Goal: Use online tool/utility: Utilize a website feature to perform a specific function

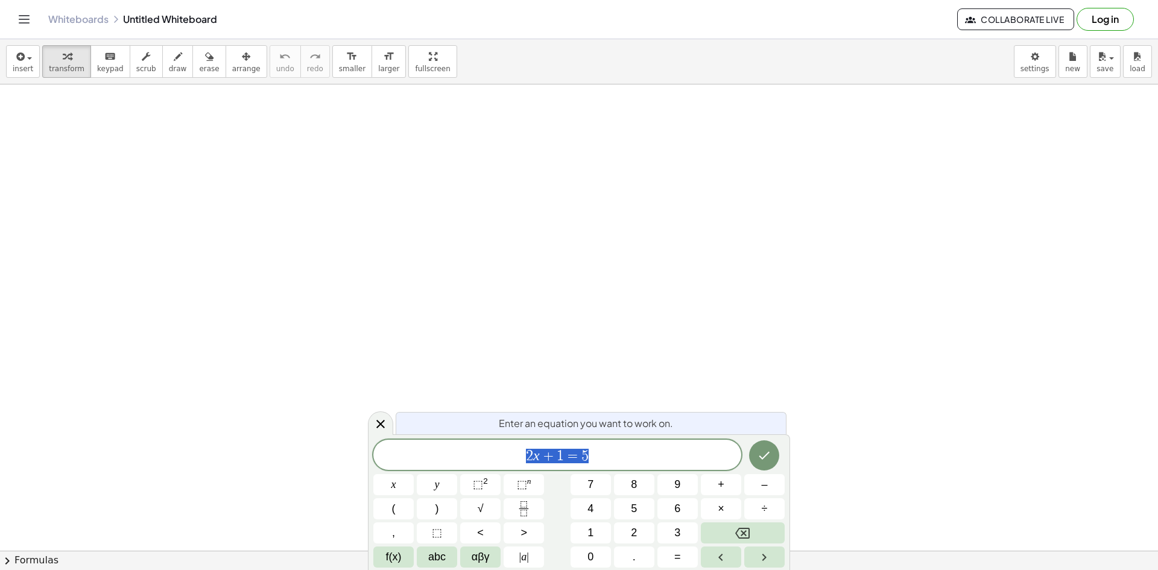
drag, startPoint x: 291, startPoint y: 183, endPoint x: 289, endPoint y: 224, distance: 40.5
click at [174, 63] on icon "button" at bounding box center [178, 56] width 8 height 14
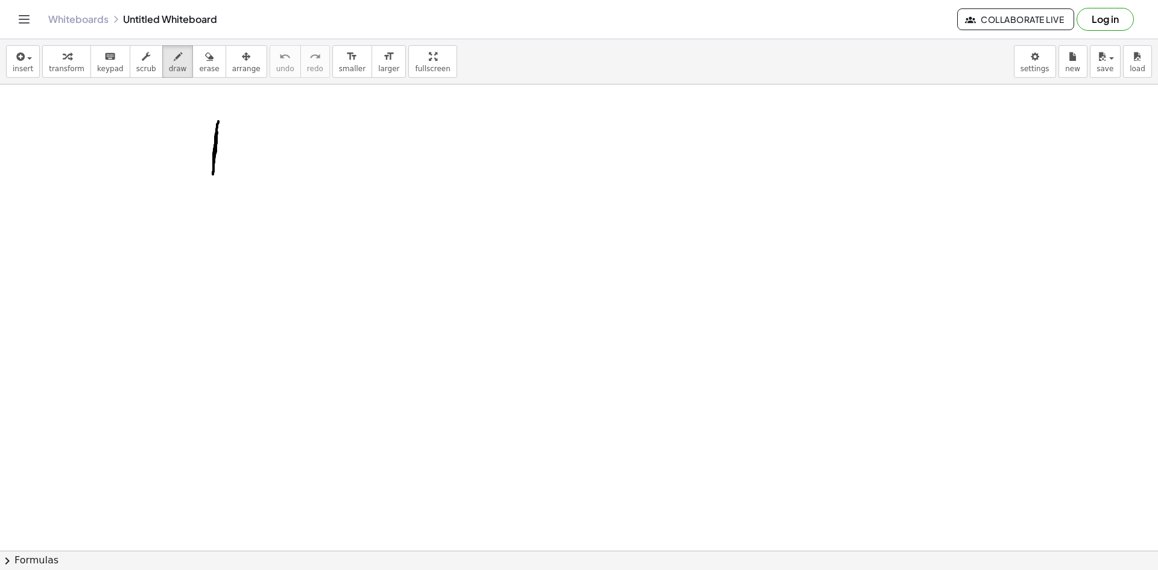
drag, startPoint x: 216, startPoint y: 136, endPoint x: 219, endPoint y: 121, distance: 15.3
click at [170, 54] on div "button" at bounding box center [178, 56] width 18 height 14
drag, startPoint x: 168, startPoint y: 55, endPoint x: 145, endPoint y: 55, distance: 22.3
click at [145, 55] on button "scrub" at bounding box center [146, 61] width 33 height 33
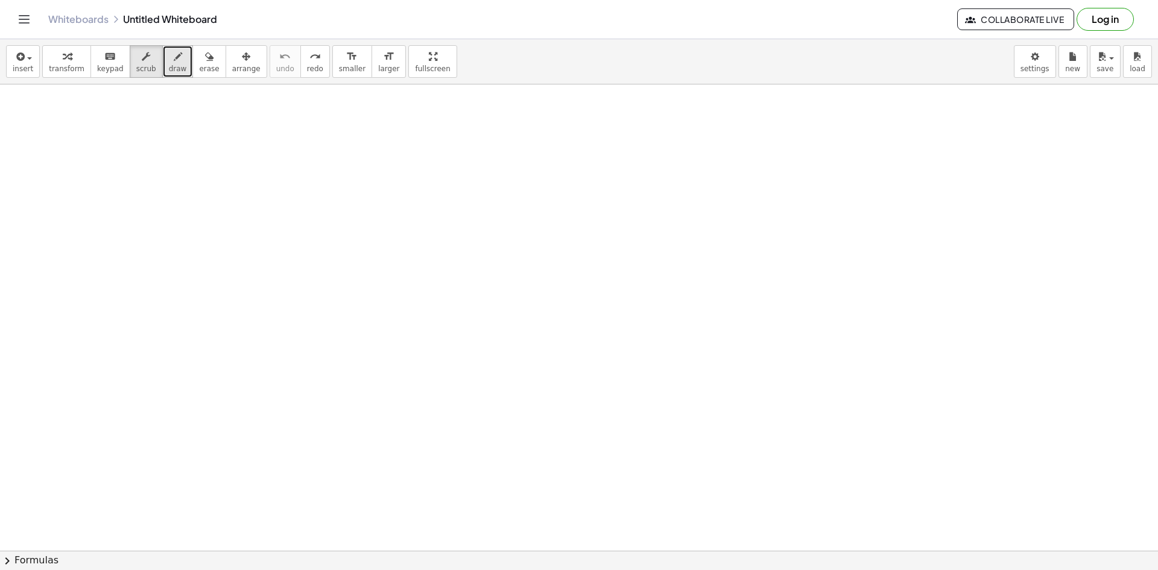
click at [174, 60] on icon "button" at bounding box center [178, 56] width 8 height 14
drag, startPoint x: 147, startPoint y: 132, endPoint x: 177, endPoint y: 172, distance: 50.3
drag, startPoint x: 215, startPoint y: 136, endPoint x: 214, endPoint y: 181, distance: 44.6
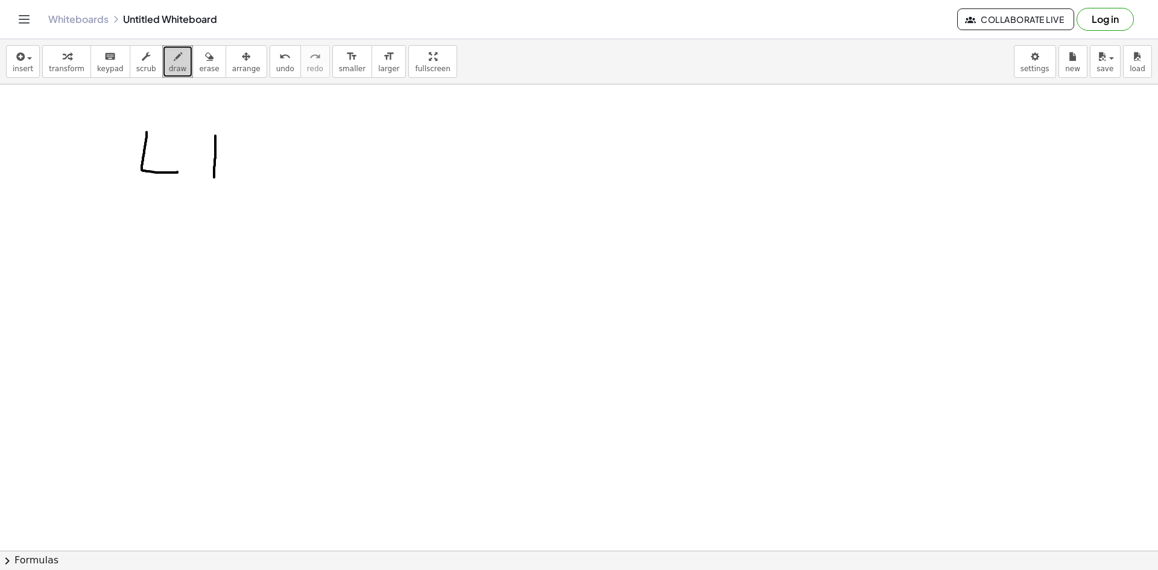
drag, startPoint x: 200, startPoint y: 153, endPoint x: 229, endPoint y: 157, distance: 29.2
drag, startPoint x: 253, startPoint y: 140, endPoint x: 294, endPoint y: 179, distance: 56.7
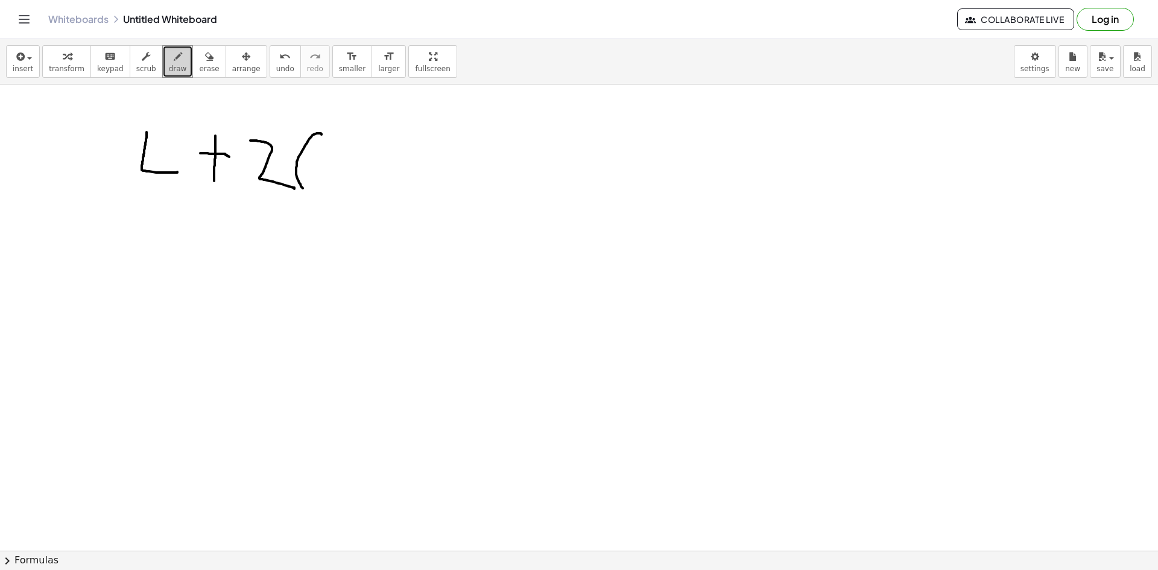
drag, startPoint x: 321, startPoint y: 134, endPoint x: 327, endPoint y: 192, distance: 58.2
drag, startPoint x: 346, startPoint y: 154, endPoint x: 353, endPoint y: 178, distance: 25.2
drag, startPoint x: 361, startPoint y: 162, endPoint x: 377, endPoint y: 181, distance: 24.9
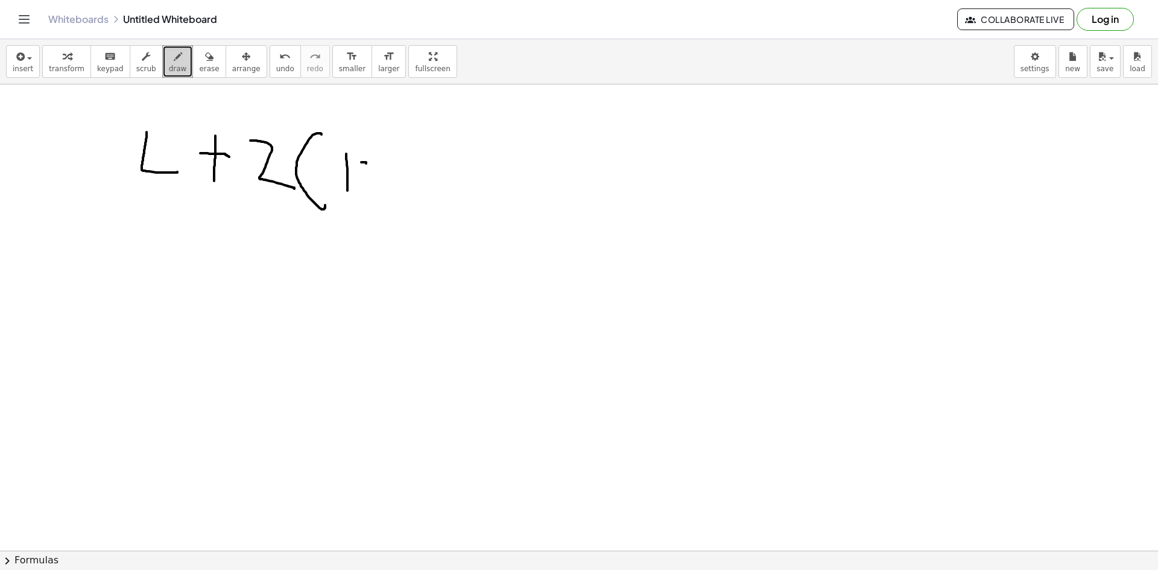
drag, startPoint x: 407, startPoint y: 172, endPoint x: 421, endPoint y: 172, distance: 14.5
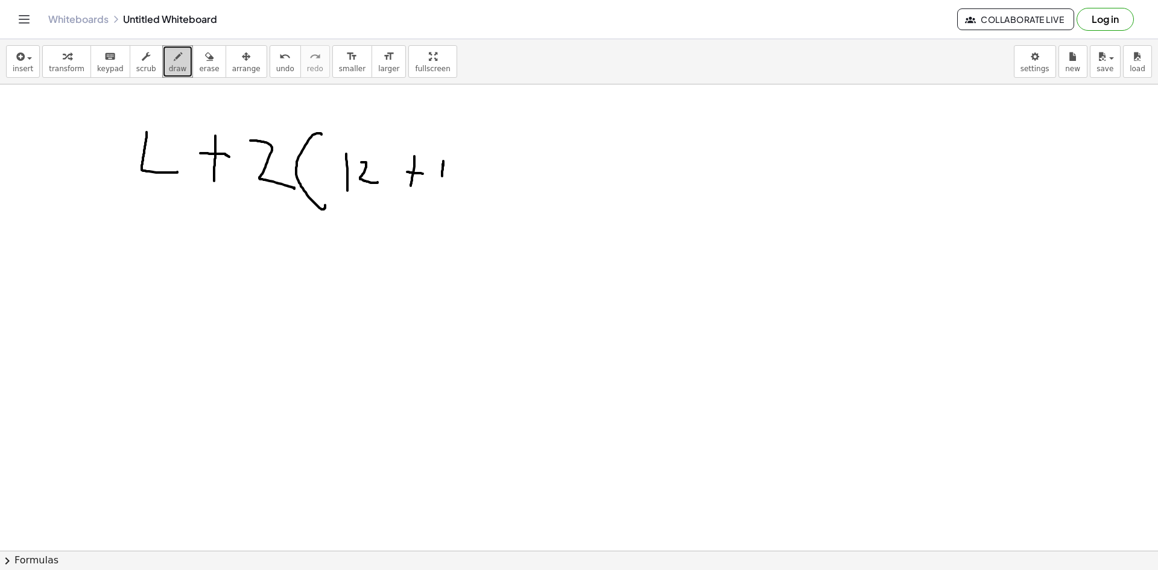
drag, startPoint x: 443, startPoint y: 168, endPoint x: 444, endPoint y: 185, distance: 16.9
drag, startPoint x: 452, startPoint y: 163, endPoint x: 479, endPoint y: 178, distance: 30.5
drag, startPoint x: 524, startPoint y: 151, endPoint x: 497, endPoint y: 209, distance: 64.2
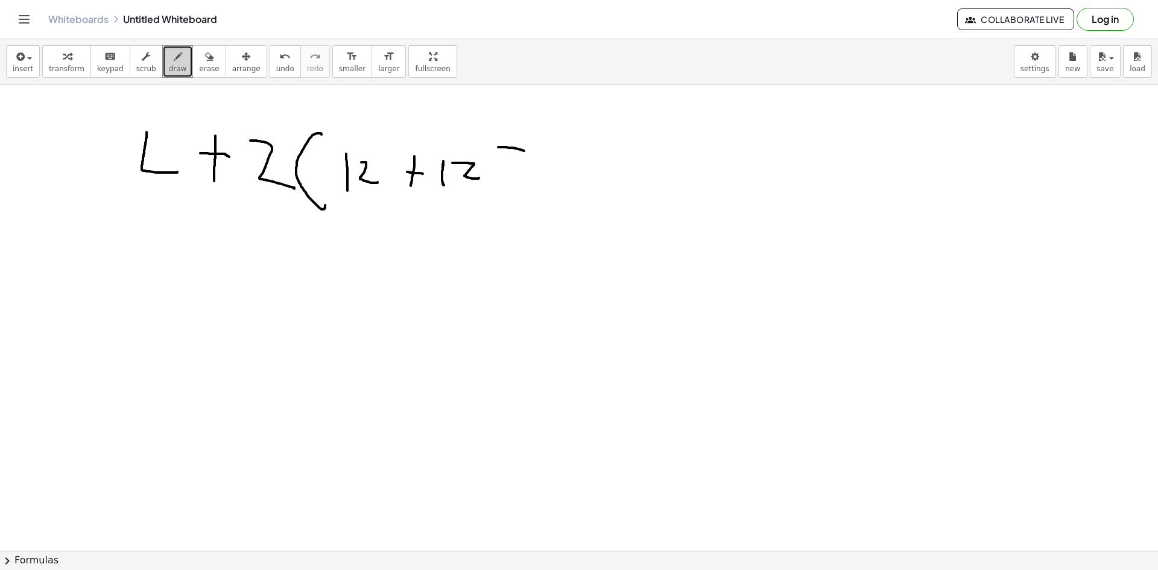
drag, startPoint x: 593, startPoint y: 162, endPoint x: 631, endPoint y: 200, distance: 53.3
drag, startPoint x: 591, startPoint y: 222, endPoint x: 677, endPoint y: 195, distance: 90.6
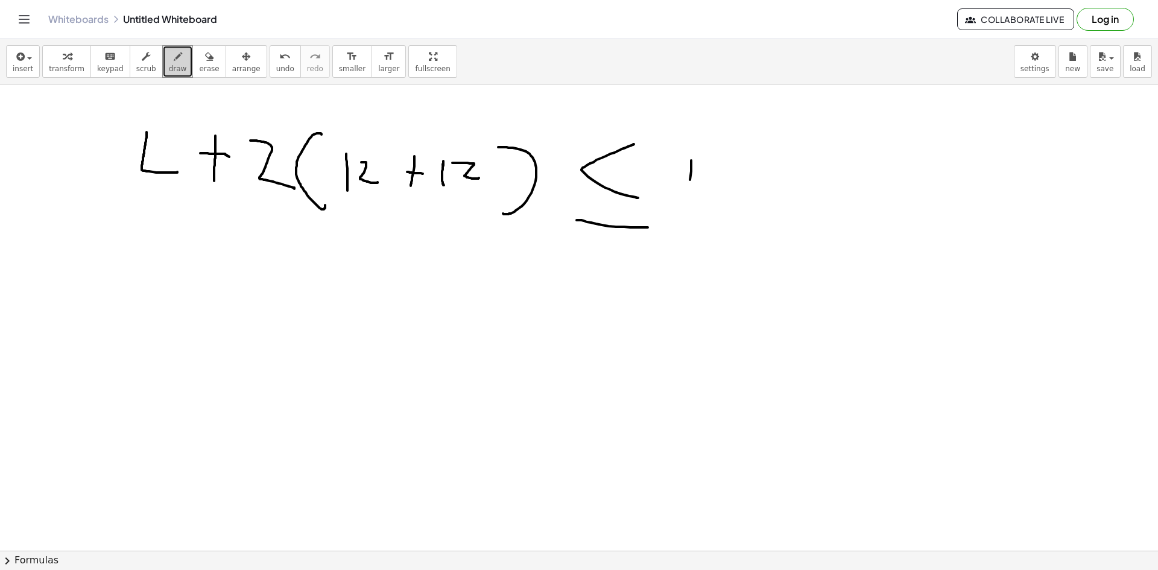
drag, startPoint x: 690, startPoint y: 180, endPoint x: 728, endPoint y: 188, distance: 38.9
drag, startPoint x: 716, startPoint y: 182, endPoint x: 735, endPoint y: 186, distance: 19.0
drag, startPoint x: 774, startPoint y: 194, endPoint x: 772, endPoint y: 188, distance: 6.3
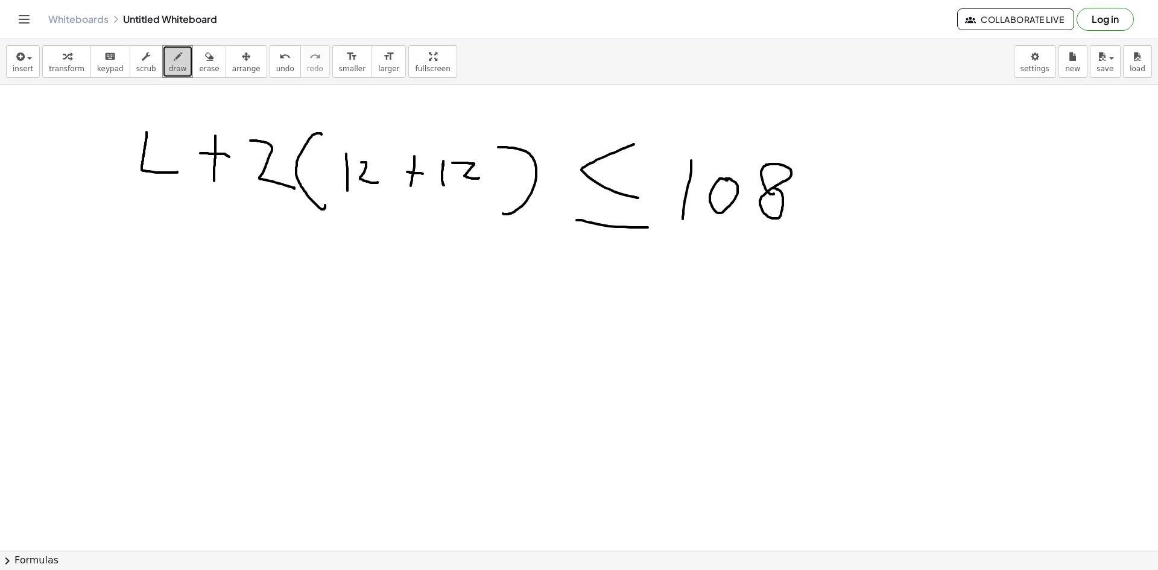
drag, startPoint x: 191, startPoint y: 259, endPoint x: 179, endPoint y: 283, distance: 27.0
drag, startPoint x: 179, startPoint y: 283, endPoint x: 232, endPoint y: 296, distance: 54.1
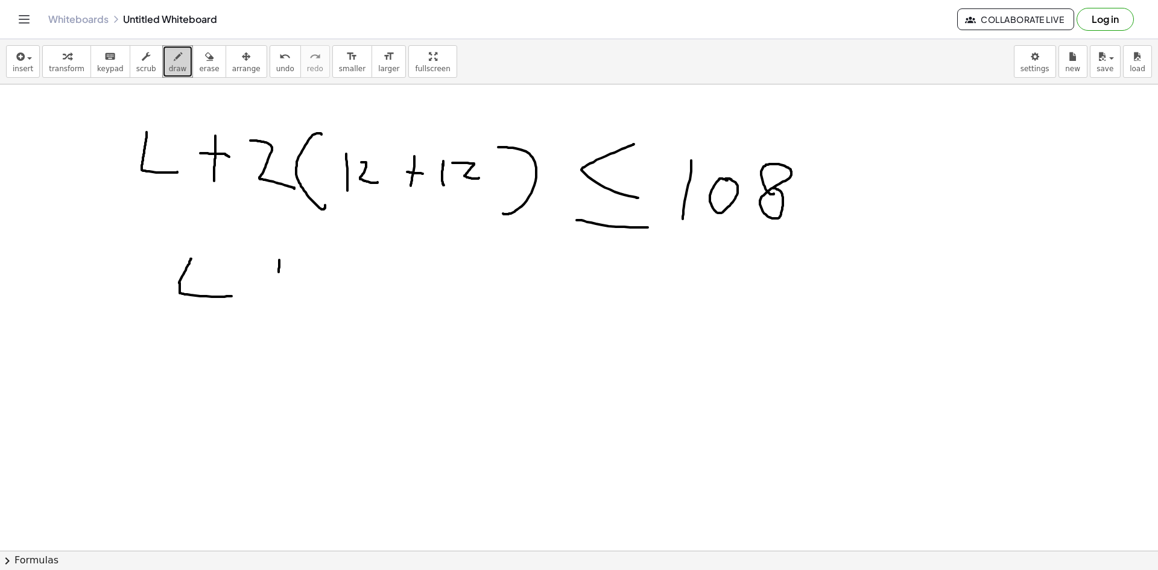
drag, startPoint x: 279, startPoint y: 272, endPoint x: 282, endPoint y: 303, distance: 30.9
drag, startPoint x: 274, startPoint y: 279, endPoint x: 301, endPoint y: 283, distance: 27.4
drag, startPoint x: 314, startPoint y: 272, endPoint x: 349, endPoint y: 287, distance: 38.6
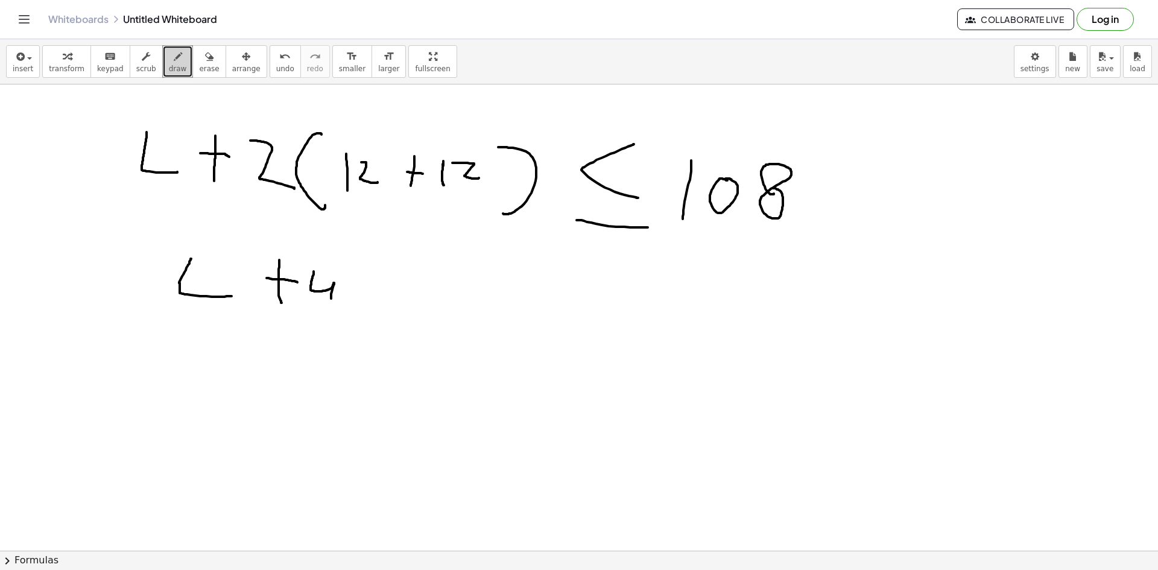
drag, startPoint x: 350, startPoint y: 286, endPoint x: 365, endPoint y: 282, distance: 15.1
drag, startPoint x: 435, startPoint y: 268, endPoint x: 443, endPoint y: 312, distance: 44.6
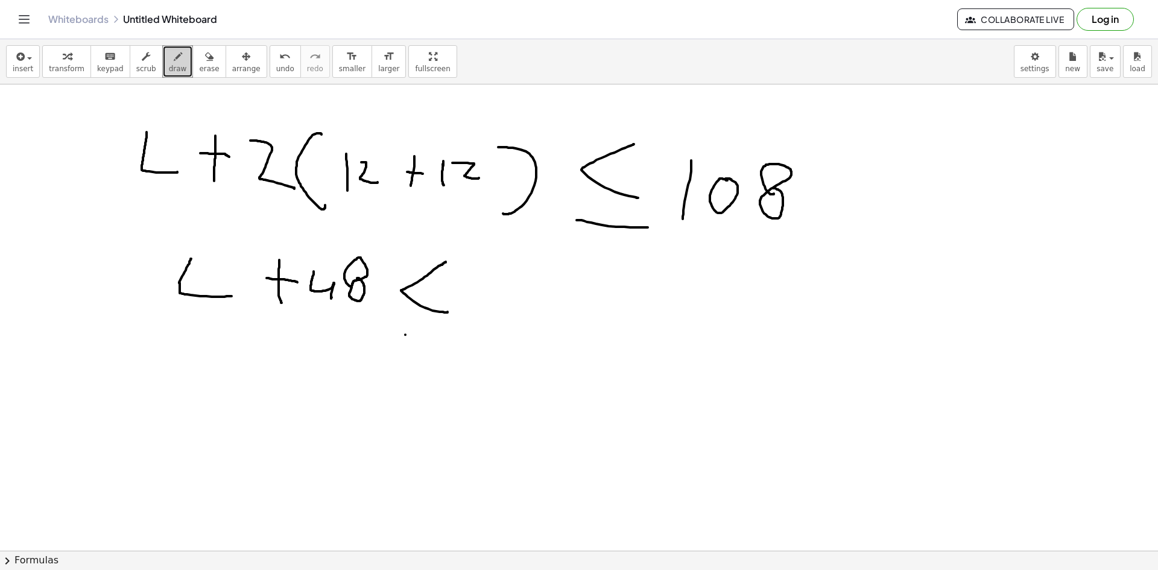
drag, startPoint x: 405, startPoint y: 335, endPoint x: 453, endPoint y: 333, distance: 47.6
drag, startPoint x: 488, startPoint y: 282, endPoint x: 508, endPoint y: 315, distance: 38.7
drag, startPoint x: 509, startPoint y: 295, endPoint x: 536, endPoint y: 299, distance: 26.8
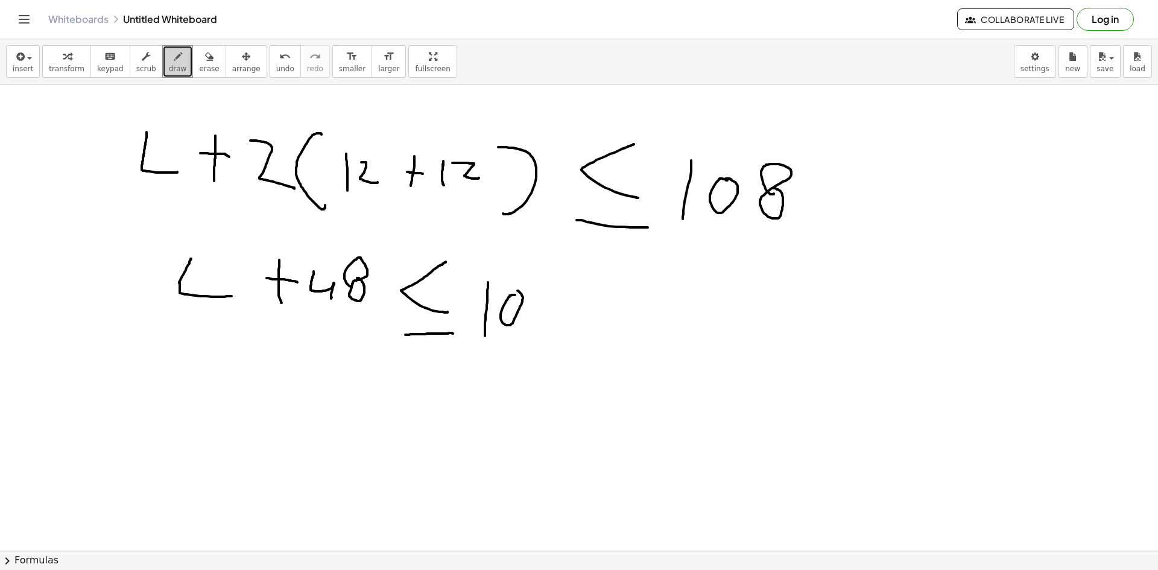
drag, startPoint x: 548, startPoint y: 317, endPoint x: 542, endPoint y: 312, distance: 8.1
drag, startPoint x: 308, startPoint y: 335, endPoint x: 319, endPoint y: 334, distance: 10.9
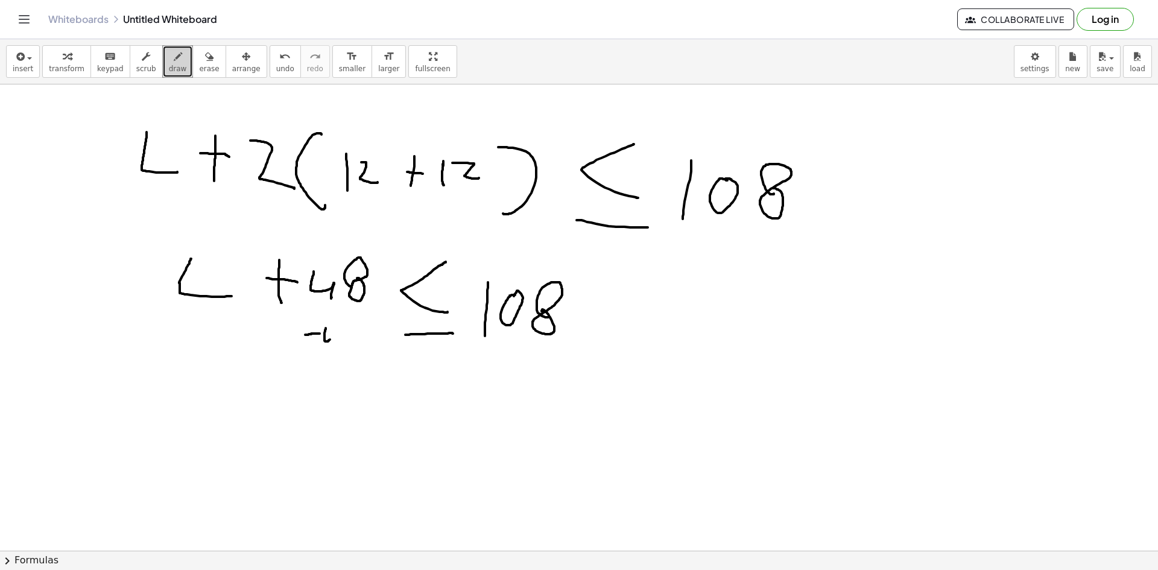
drag, startPoint x: 324, startPoint y: 335, endPoint x: 339, endPoint y: 345, distance: 17.7
drag, startPoint x: 358, startPoint y: 347, endPoint x: 382, endPoint y: 356, distance: 25.8
drag, startPoint x: 475, startPoint y: 359, endPoint x: 505, endPoint y: 355, distance: 29.8
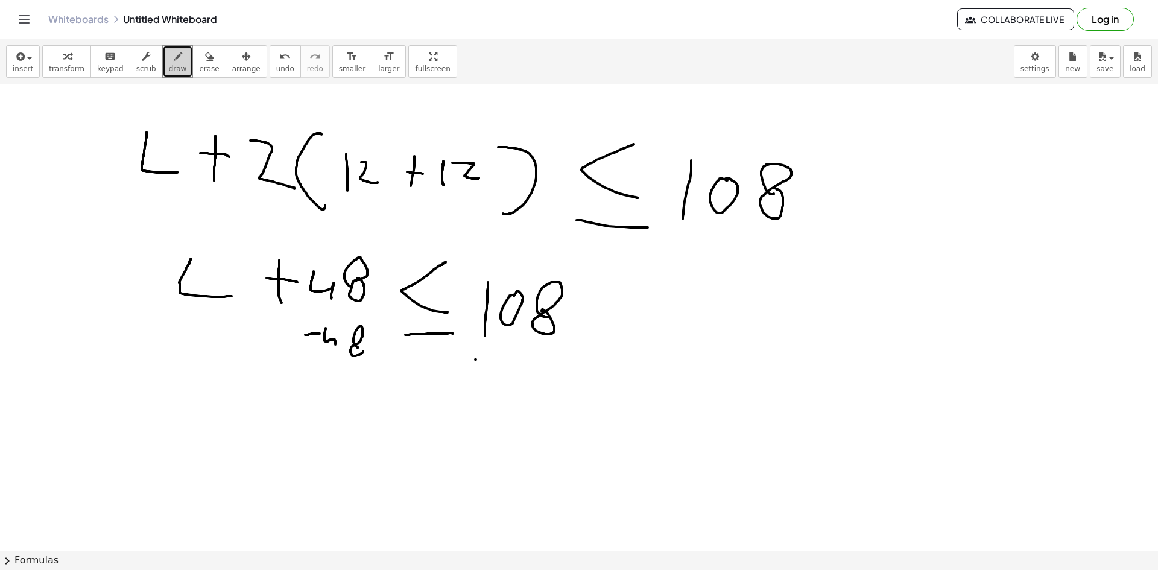
drag, startPoint x: 506, startPoint y: 356, endPoint x: 520, endPoint y: 371, distance: 20.5
drag, startPoint x: 526, startPoint y: 372, endPoint x: 499, endPoint y: 398, distance: 37.1
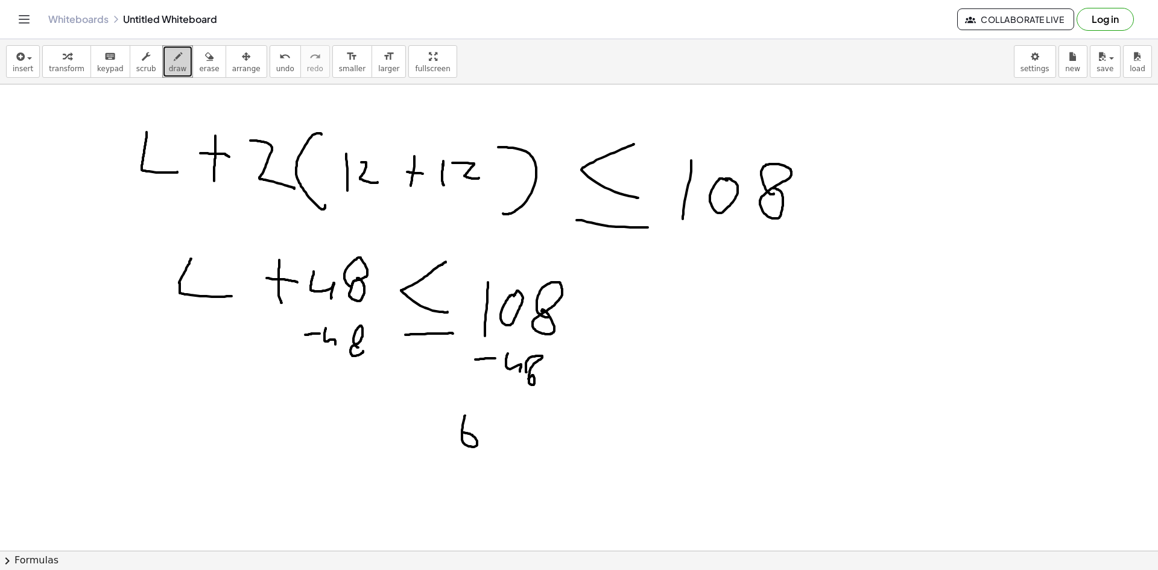
drag, startPoint x: 472, startPoint y: 447, endPoint x: 459, endPoint y: 433, distance: 18.8
drag, startPoint x: 490, startPoint y: 429, endPoint x: 368, endPoint y: 432, distance: 121.8
drag, startPoint x: 323, startPoint y: 426, endPoint x: 394, endPoint y: 418, distance: 71.6
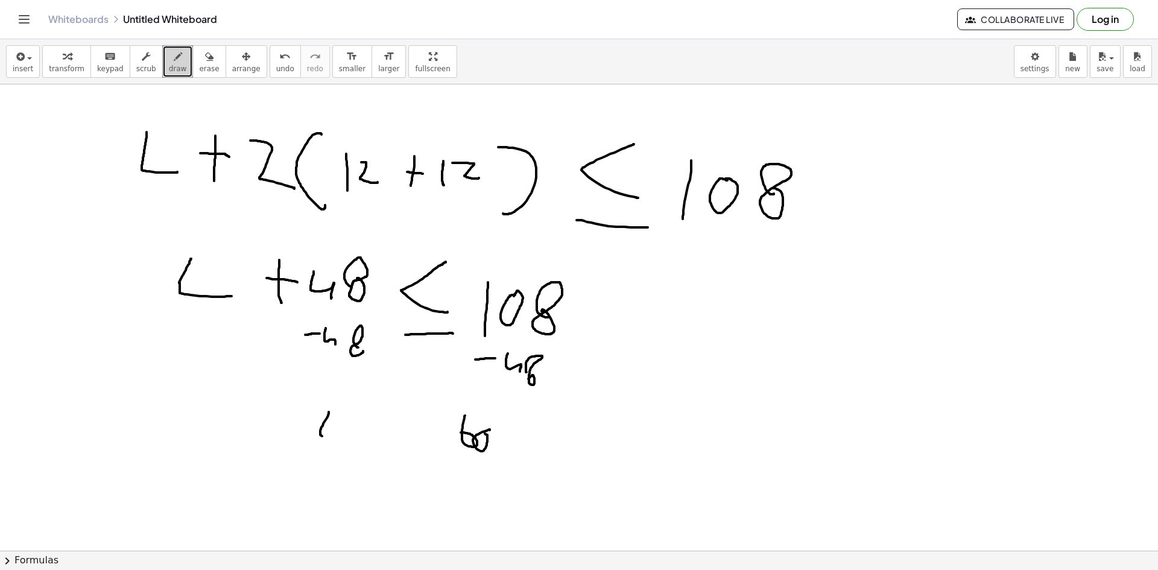
drag, startPoint x: 394, startPoint y: 410, endPoint x: 422, endPoint y: 435, distance: 38.0
drag, startPoint x: 388, startPoint y: 459, endPoint x: 440, endPoint y: 461, distance: 51.9
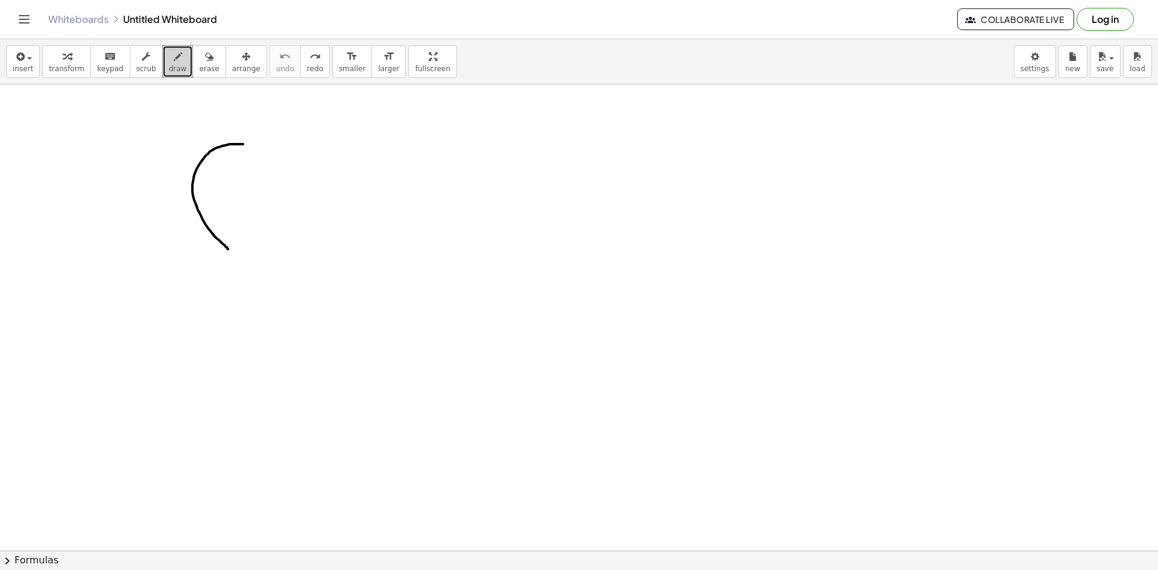
drag, startPoint x: 243, startPoint y: 144, endPoint x: 240, endPoint y: 244, distance: 100.1
drag, startPoint x: 309, startPoint y: 144, endPoint x: 333, endPoint y: 245, distance: 103.4
drag, startPoint x: 309, startPoint y: 192, endPoint x: 270, endPoint y: 229, distance: 53.7
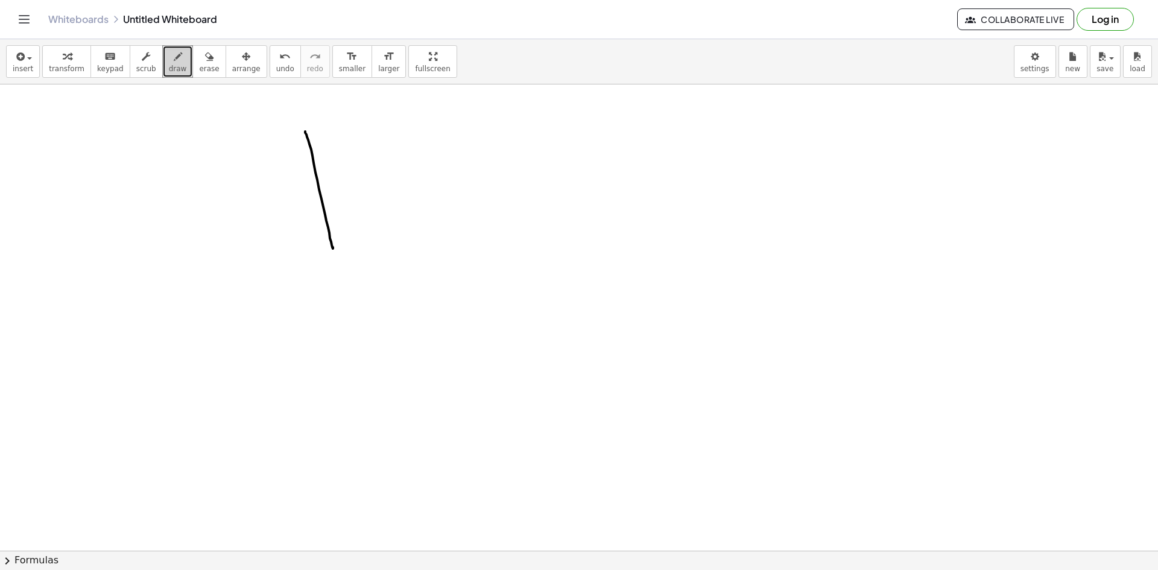
drag, startPoint x: 378, startPoint y: 128, endPoint x: 373, endPoint y: 118, distance: 11.6
drag, startPoint x: 478, startPoint y: 193, endPoint x: 474, endPoint y: 209, distance: 16.1
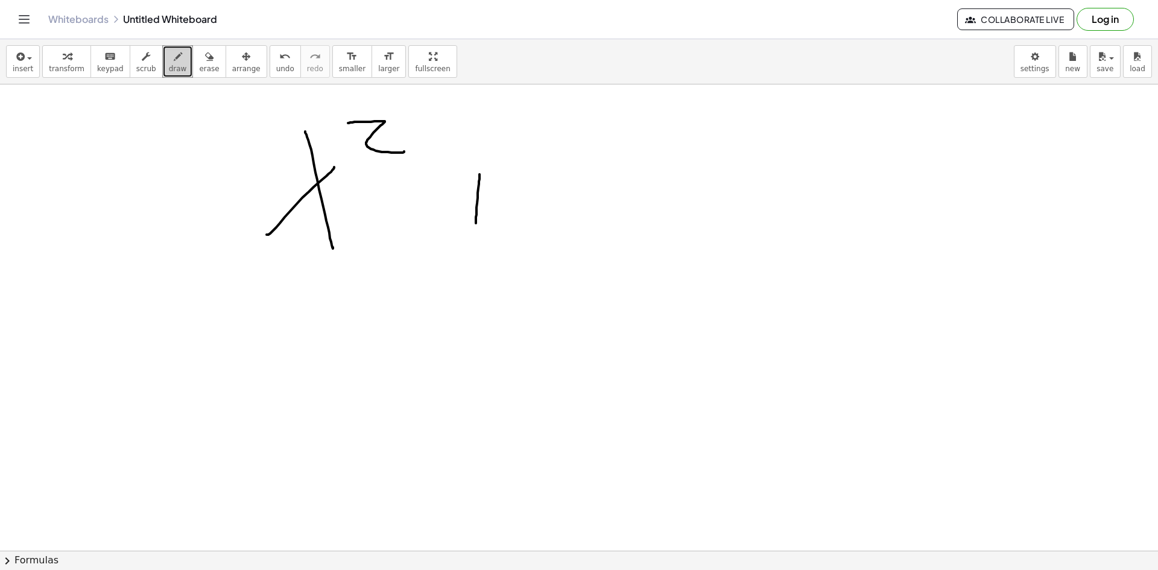
drag, startPoint x: 470, startPoint y: 193, endPoint x: 508, endPoint y: 198, distance: 38.4
drag, startPoint x: 539, startPoint y: 184, endPoint x: 550, endPoint y: 206, distance: 24.5
drag, startPoint x: 561, startPoint y: 194, endPoint x: 591, endPoint y: 233, distance: 50.3
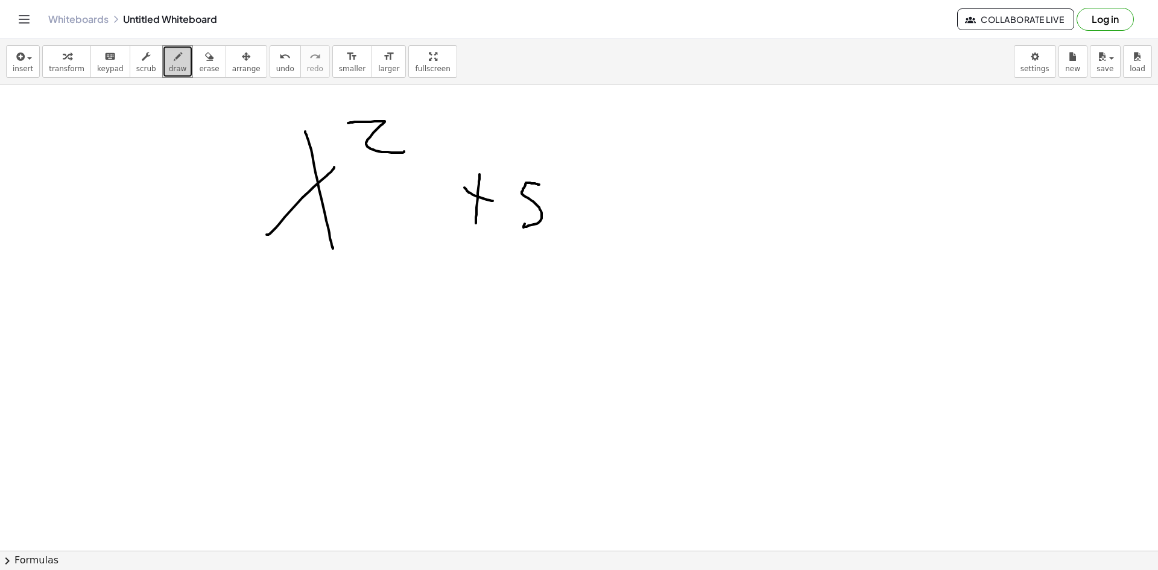
drag, startPoint x: 650, startPoint y: 187, endPoint x: 647, endPoint y: 217, distance: 30.3
drag, startPoint x: 646, startPoint y: 207, endPoint x: 669, endPoint y: 210, distance: 23.1
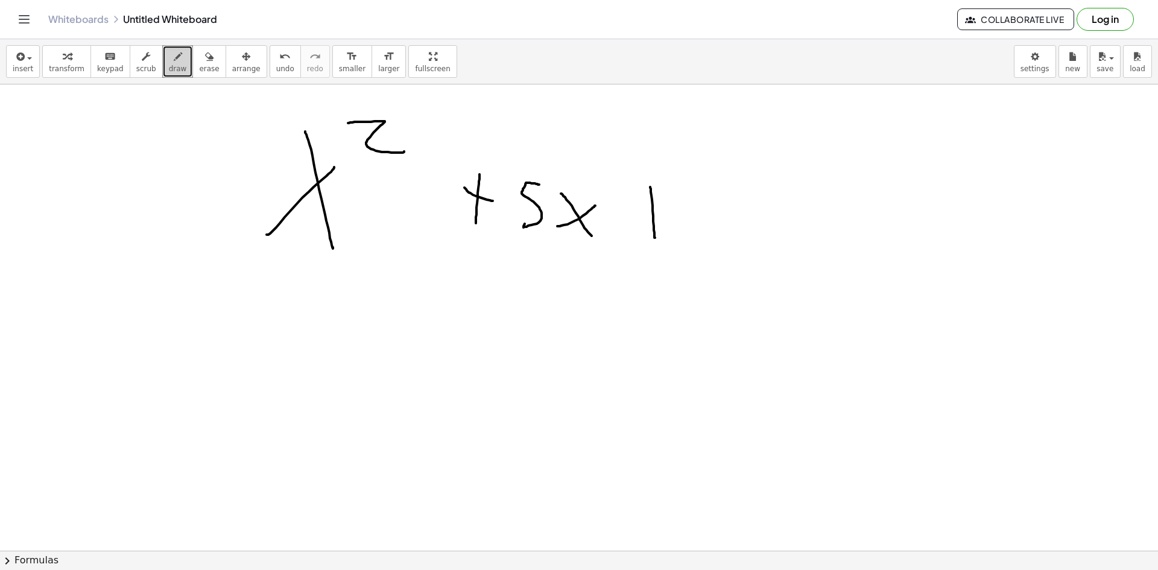
drag, startPoint x: 699, startPoint y: 192, endPoint x: 708, endPoint y: 218, distance: 27.5
drag, startPoint x: 911, startPoint y: 154, endPoint x: 884, endPoint y: 155, distance: 27.1
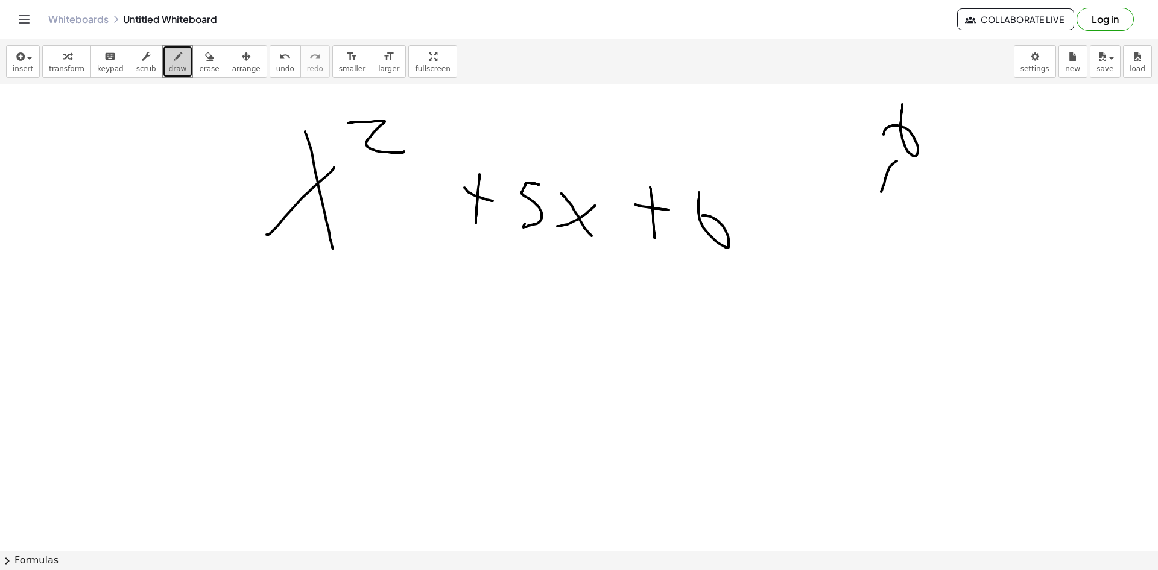
drag, startPoint x: 886, startPoint y: 175, endPoint x: 922, endPoint y: 207, distance: 48.7
drag, startPoint x: 869, startPoint y: 201, endPoint x: 851, endPoint y: 236, distance: 39.6
drag, startPoint x: 924, startPoint y: 228, endPoint x: 951, endPoint y: 234, distance: 27.8
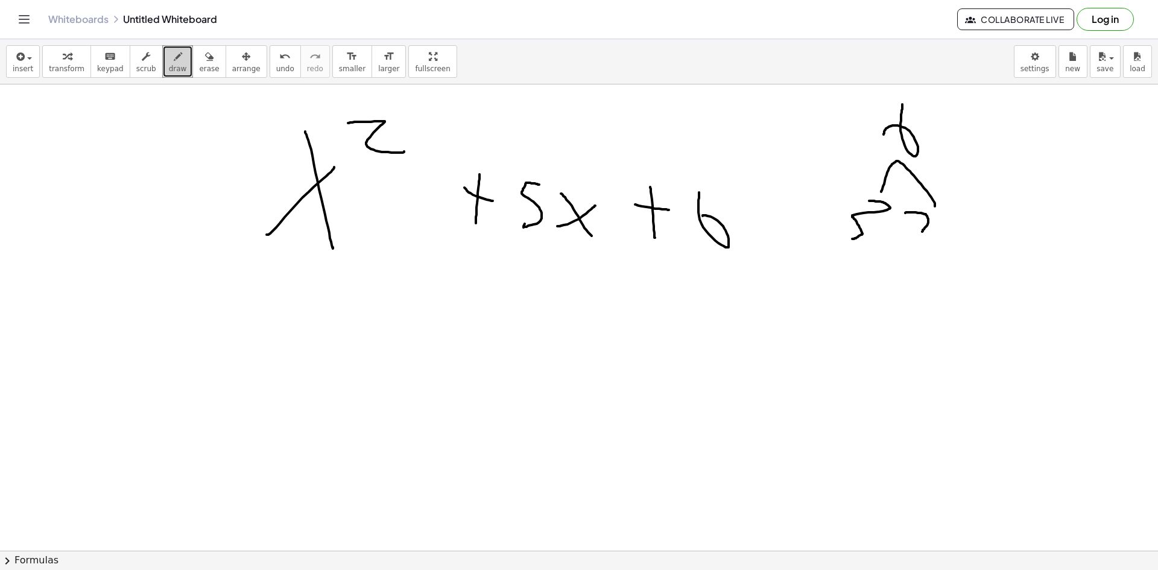
drag, startPoint x: 389, startPoint y: 306, endPoint x: 412, endPoint y: 348, distance: 47.5
drag, startPoint x: 421, startPoint y: 323, endPoint x: 443, endPoint y: 356, distance: 40.0
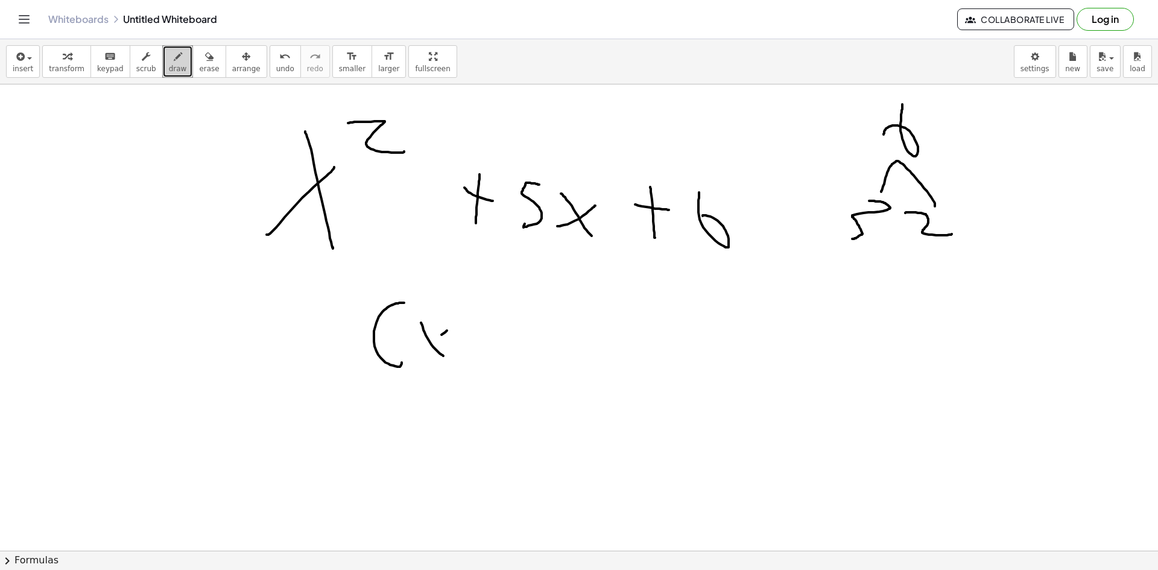
drag, startPoint x: 441, startPoint y: 335, endPoint x: 420, endPoint y: 350, distance: 26.8
drag, startPoint x: 462, startPoint y: 358, endPoint x: 458, endPoint y: 341, distance: 17.9
drag, startPoint x: 458, startPoint y: 338, endPoint x: 470, endPoint y: 340, distance: 12.2
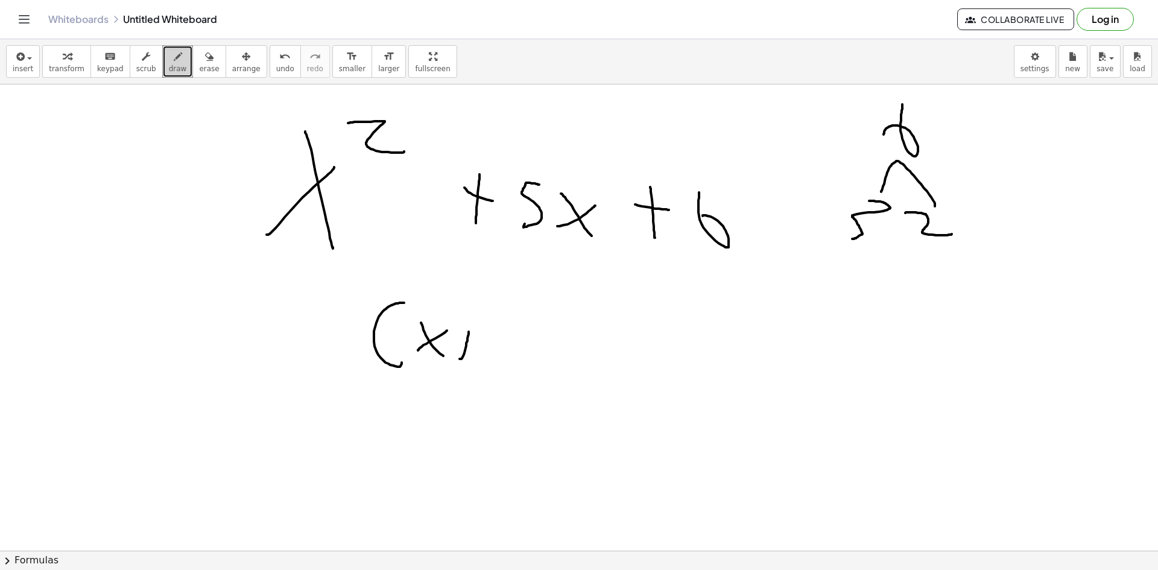
drag, startPoint x: 497, startPoint y: 336, endPoint x: 484, endPoint y: 362, distance: 29.1
drag, startPoint x: 515, startPoint y: 334, endPoint x: 523, endPoint y: 363, distance: 29.8
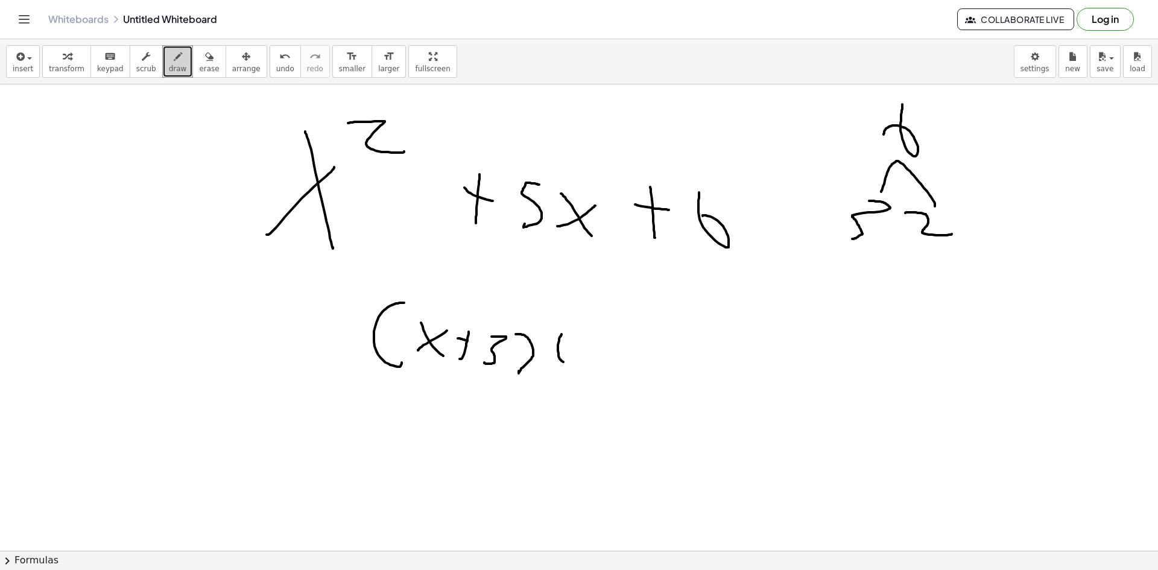
drag, startPoint x: 561, startPoint y: 334, endPoint x: 572, endPoint y: 344, distance: 14.1
drag, startPoint x: 582, startPoint y: 349, endPoint x: 585, endPoint y: 341, distance: 9.2
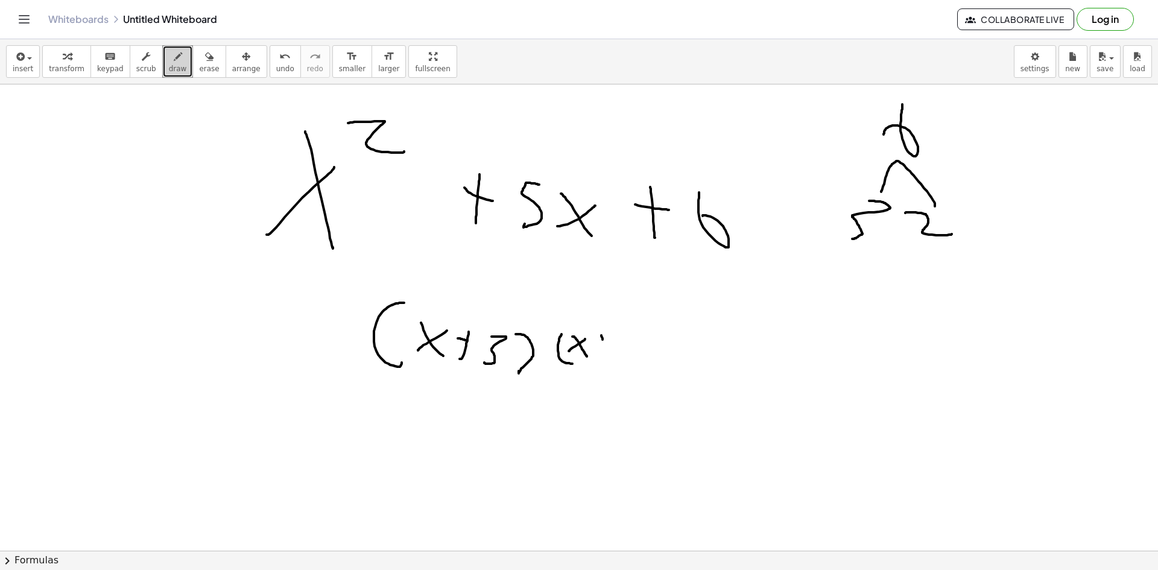
drag, startPoint x: 602, startPoint y: 339, endPoint x: 604, endPoint y: 358, distance: 18.1
drag, startPoint x: 599, startPoint y: 342, endPoint x: 615, endPoint y: 341, distance: 15.7
drag, startPoint x: 623, startPoint y: 335, endPoint x: 647, endPoint y: 339, distance: 24.0
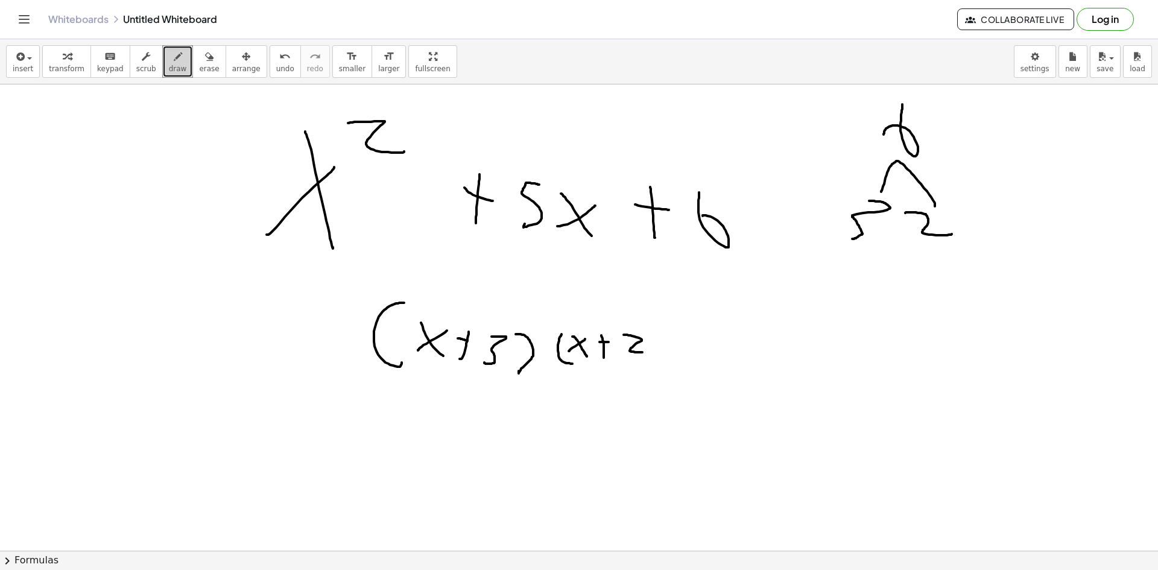
drag, startPoint x: 652, startPoint y: 329, endPoint x: 667, endPoint y: 368, distance: 42.0
drag, startPoint x: 420, startPoint y: 412, endPoint x: 406, endPoint y: 421, distance: 16.6
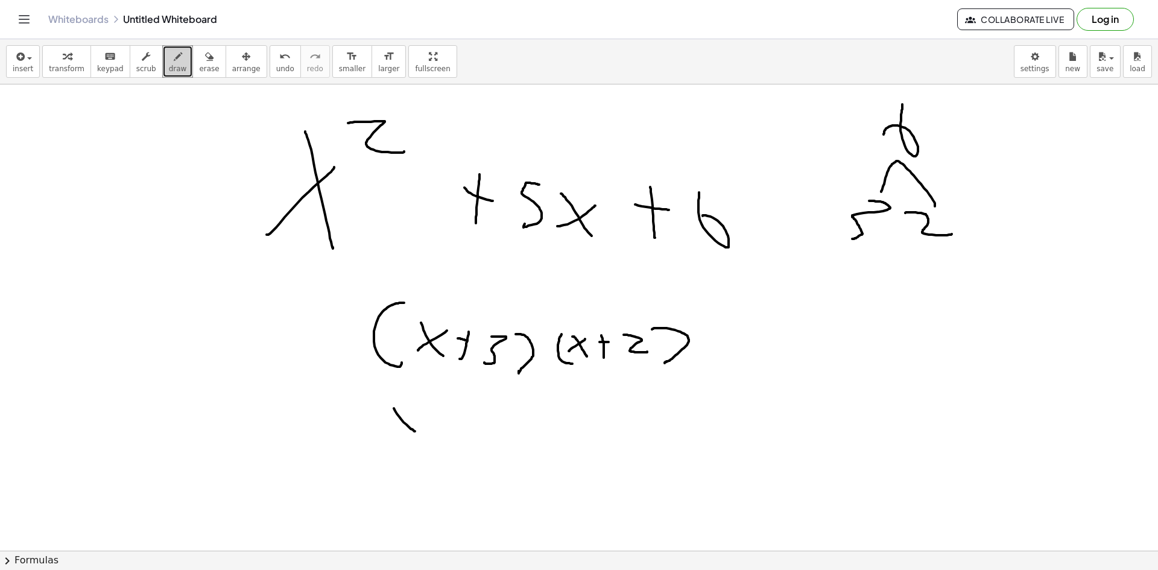
drag, startPoint x: 440, startPoint y: 418, endPoint x: 432, endPoint y: 431, distance: 15.7
drag
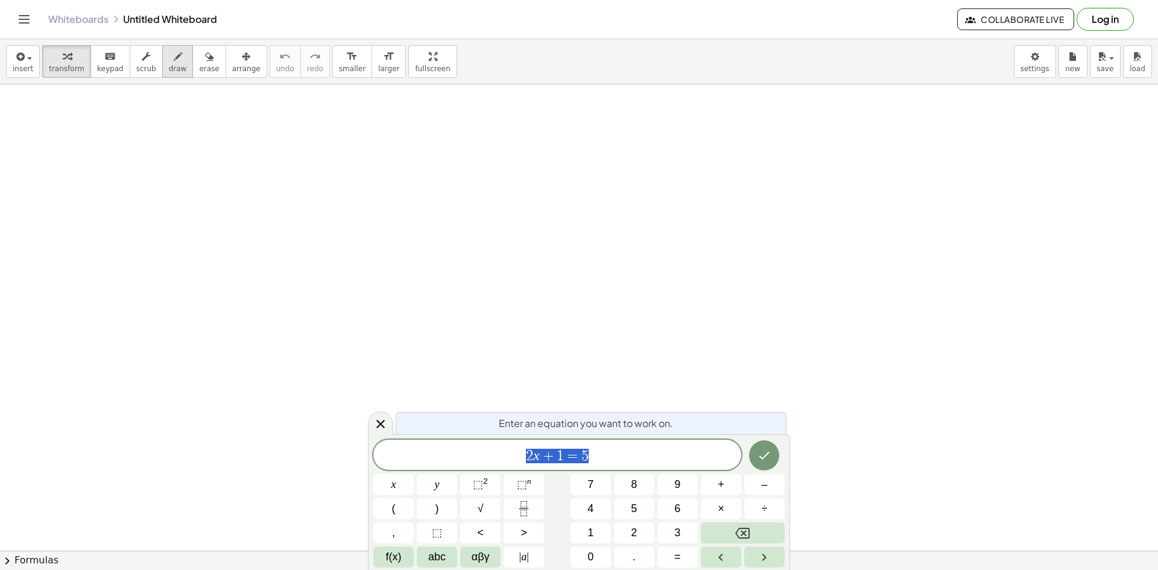
click at [169, 61] on div "button" at bounding box center [178, 56] width 18 height 14
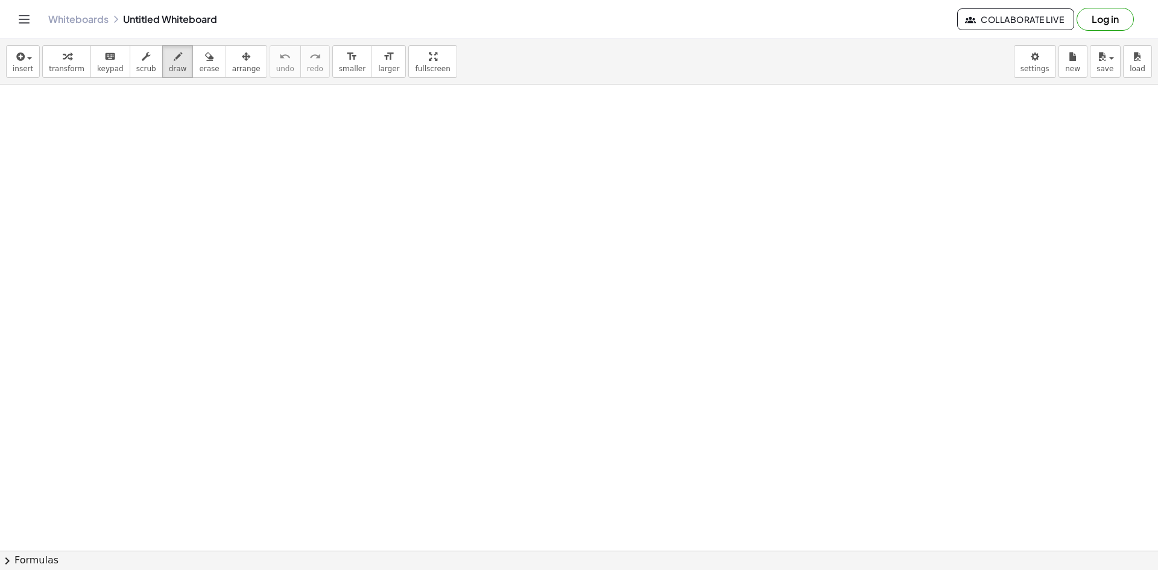
drag, startPoint x: 237, startPoint y: 127, endPoint x: 224, endPoint y: 175, distance: 49.9
drag, startPoint x: 222, startPoint y: 165, endPoint x: 309, endPoint y: 147, distance: 88.1
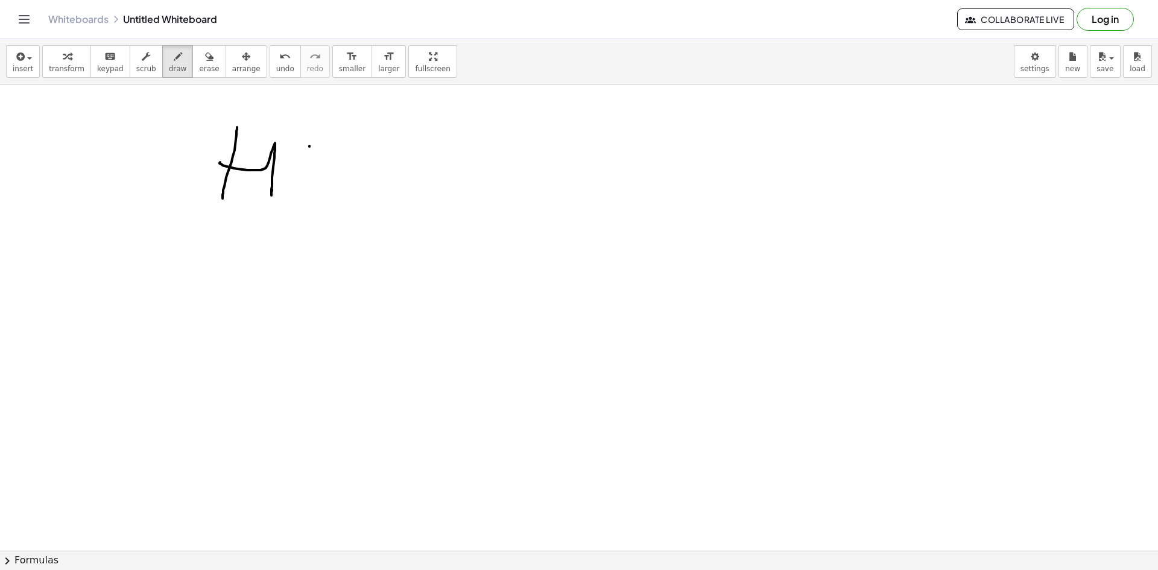
drag, startPoint x: 304, startPoint y: 169, endPoint x: 307, endPoint y: 213, distance: 44.8
drag, startPoint x: 453, startPoint y: 151, endPoint x: 460, endPoint y: 154, distance: 7.3
drag, startPoint x: 482, startPoint y: 166, endPoint x: 488, endPoint y: 180, distance: 14.8
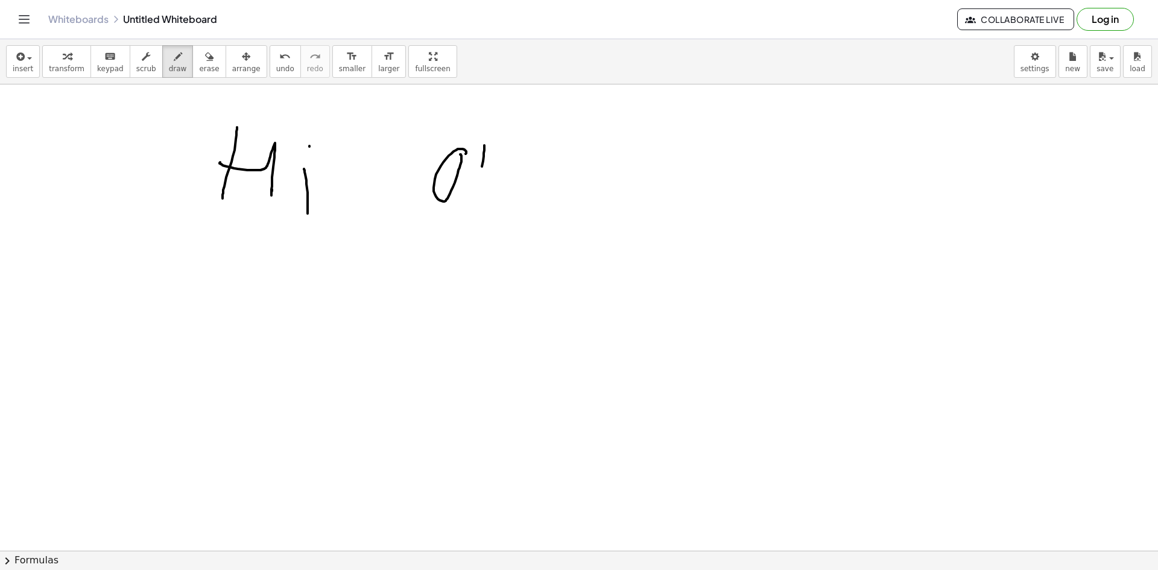
drag, startPoint x: 516, startPoint y: 145, endPoint x: 506, endPoint y: 168, distance: 24.9
drag, startPoint x: 534, startPoint y: 164, endPoint x: 578, endPoint y: 207, distance: 62.2
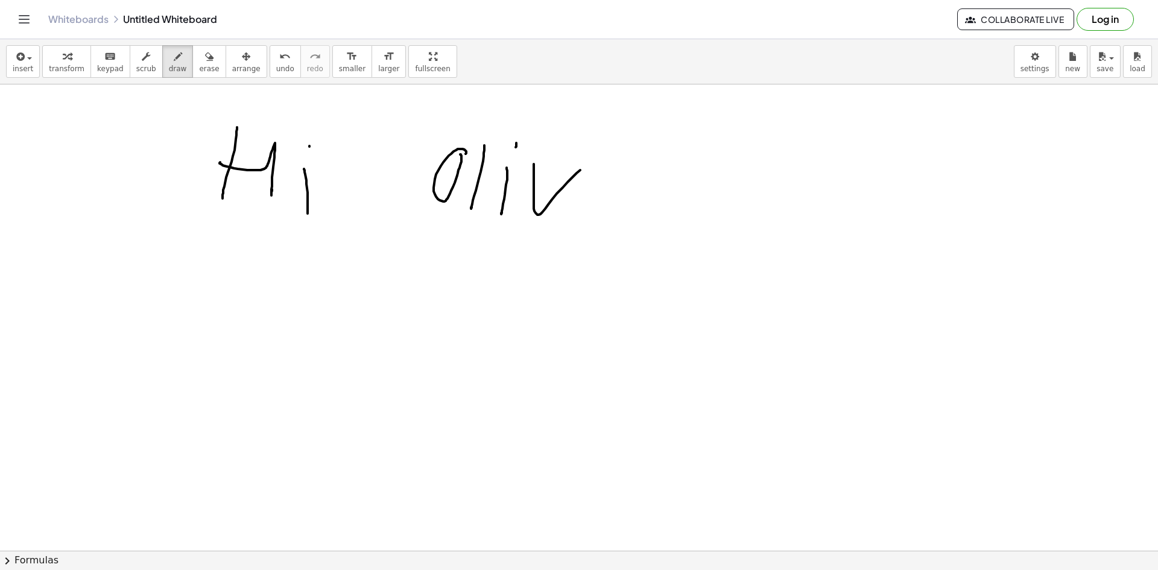
drag, startPoint x: 583, startPoint y: 206, endPoint x: 592, endPoint y: 178, distance: 28.6
drag, startPoint x: 600, startPoint y: 160, endPoint x: 637, endPoint y: 177, distance: 39.9
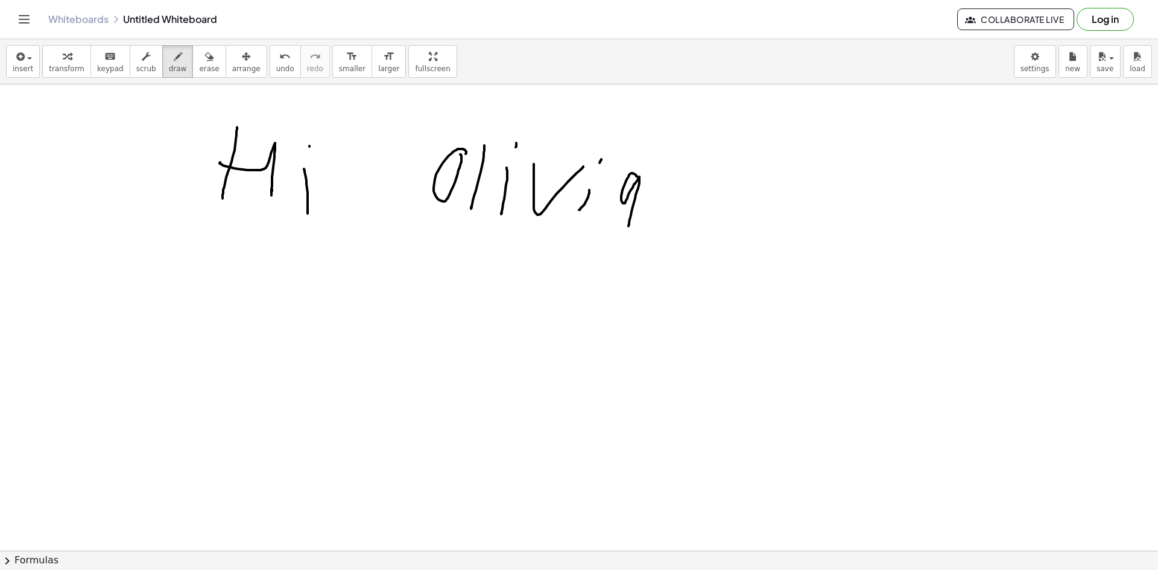
drag, startPoint x: 623, startPoint y: 203, endPoint x: 628, endPoint y: 226, distance: 23.5
drag, startPoint x: 208, startPoint y: 347, endPoint x: 207, endPoint y: 288, distance: 59.1
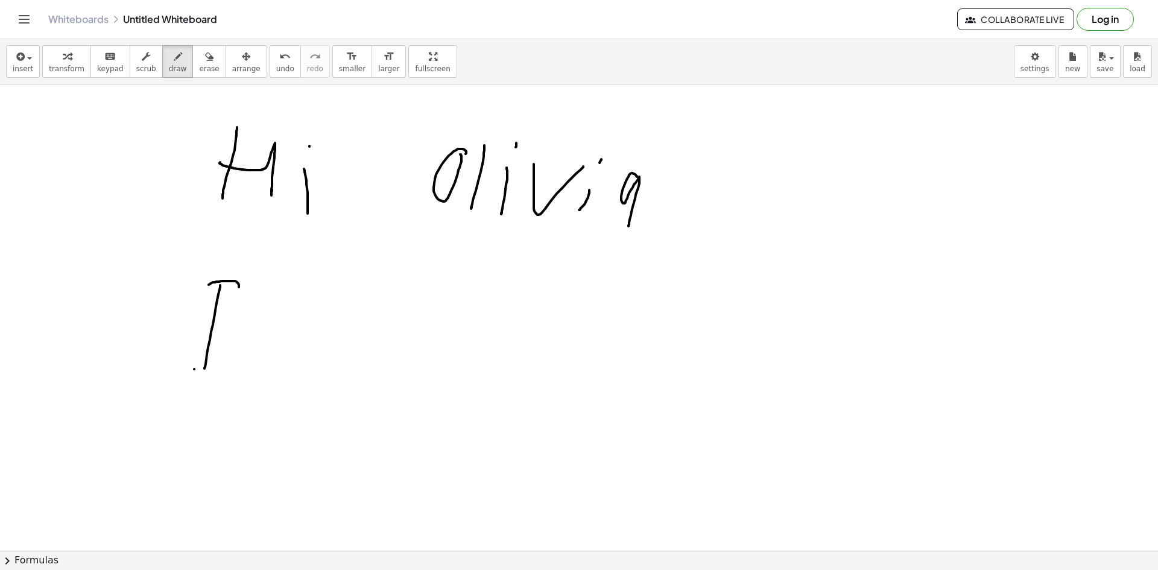
drag, startPoint x: 194, startPoint y: 369, endPoint x: 247, endPoint y: 366, distance: 52.5
drag, startPoint x: 310, startPoint y: 345, endPoint x: 347, endPoint y: 358, distance: 39.5
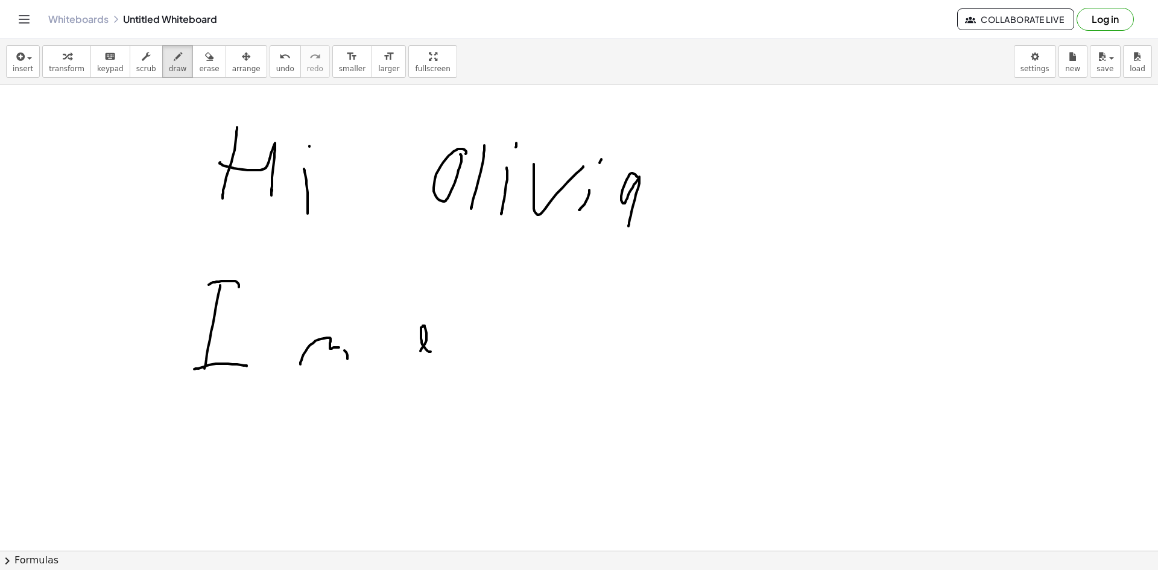
drag, startPoint x: 430, startPoint y: 351, endPoint x: 442, endPoint y: 346, distance: 12.7
drag, startPoint x: 443, startPoint y: 358, endPoint x: 460, endPoint y: 361, distance: 17.1
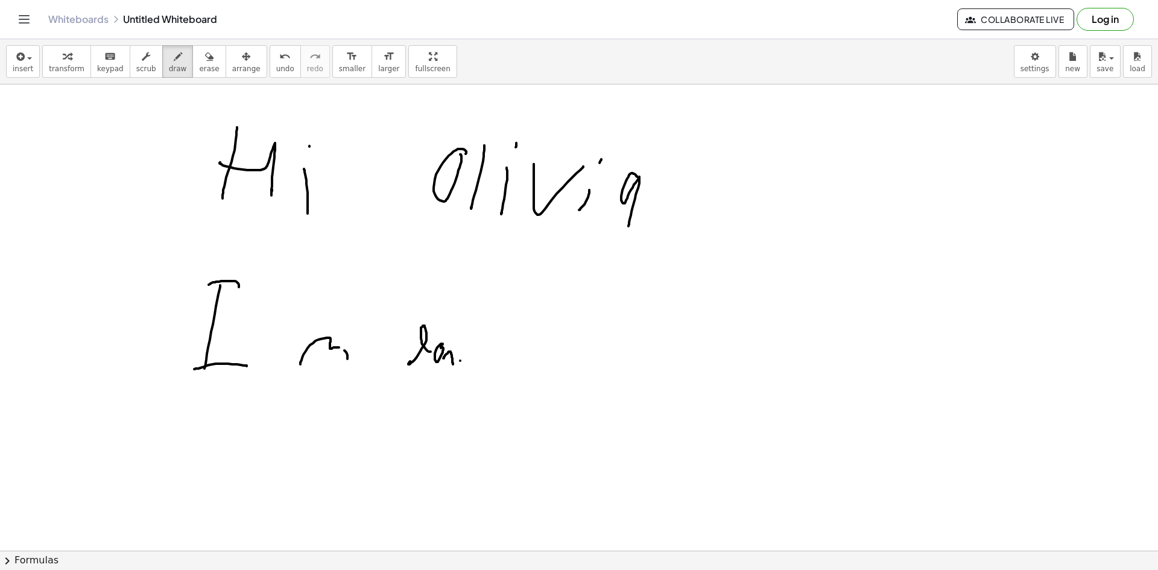
drag, startPoint x: 460, startPoint y: 361, endPoint x: 470, endPoint y: 364, distance: 10.7
drag, startPoint x: 487, startPoint y: 356, endPoint x: 493, endPoint y: 362, distance: 8.1
drag, startPoint x: 556, startPoint y: 321, endPoint x: 545, endPoint y: 383, distance: 62.4
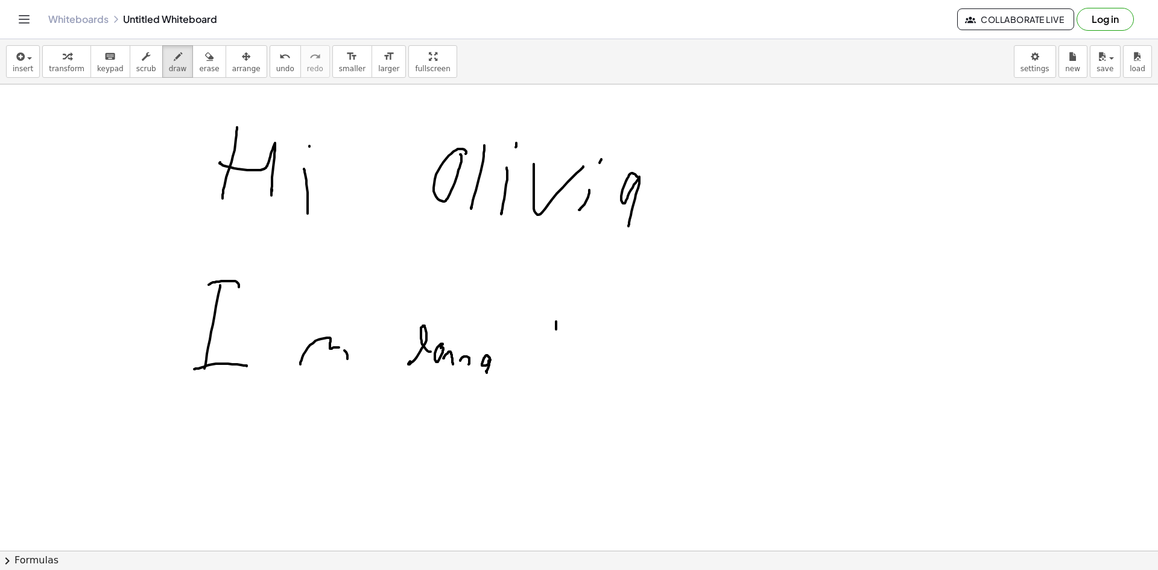
drag, startPoint x: 564, startPoint y: 342, endPoint x: 569, endPoint y: 384, distance: 42.4
drag, startPoint x: 591, startPoint y: 367, endPoint x: 672, endPoint y: 326, distance: 90.6
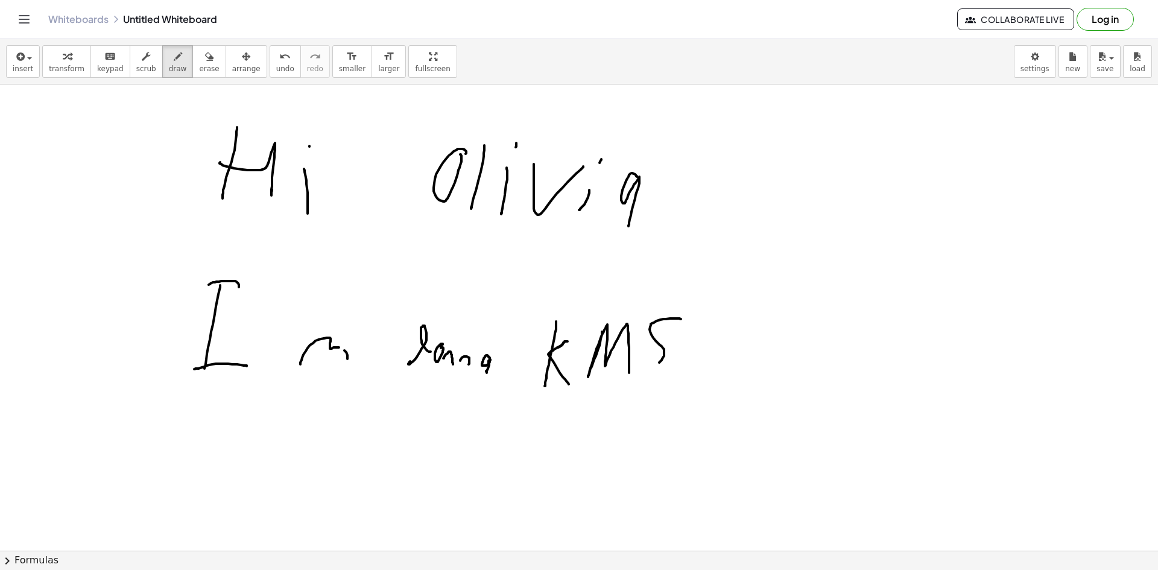
drag, startPoint x: 681, startPoint y: 319, endPoint x: 640, endPoint y: 372, distance: 67.1
drag, startPoint x: 282, startPoint y: 432, endPoint x: 266, endPoint y: 458, distance: 30.5
drag, startPoint x: 329, startPoint y: 456, endPoint x: 327, endPoint y: 463, distance: 6.9
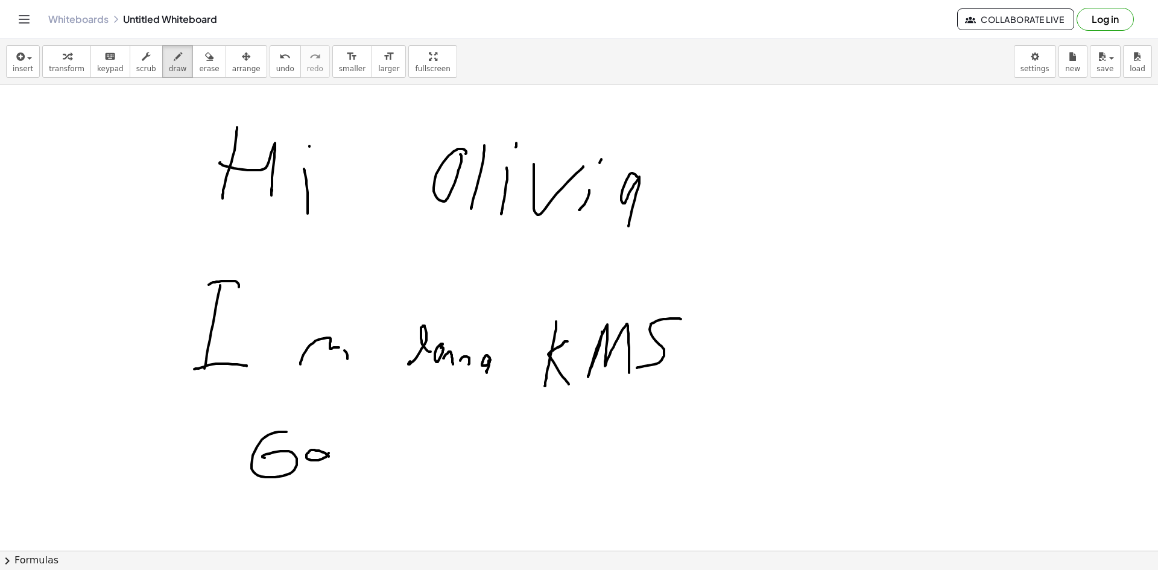
drag, startPoint x: 335, startPoint y: 458, endPoint x: 361, endPoint y: 455, distance: 26.7
drag, startPoint x: 365, startPoint y: 471, endPoint x: 371, endPoint y: 470, distance: 6.3
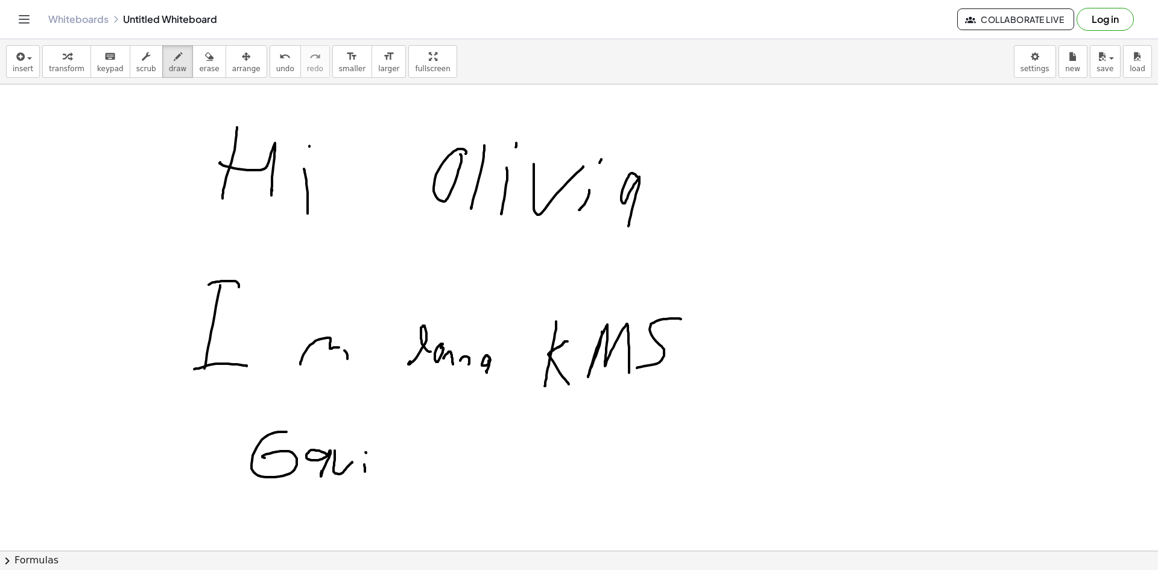
drag, startPoint x: 379, startPoint y: 469, endPoint x: 397, endPoint y: 474, distance: 19.3
drag, startPoint x: 469, startPoint y: 472, endPoint x: 468, endPoint y: 488, distance: 16.3
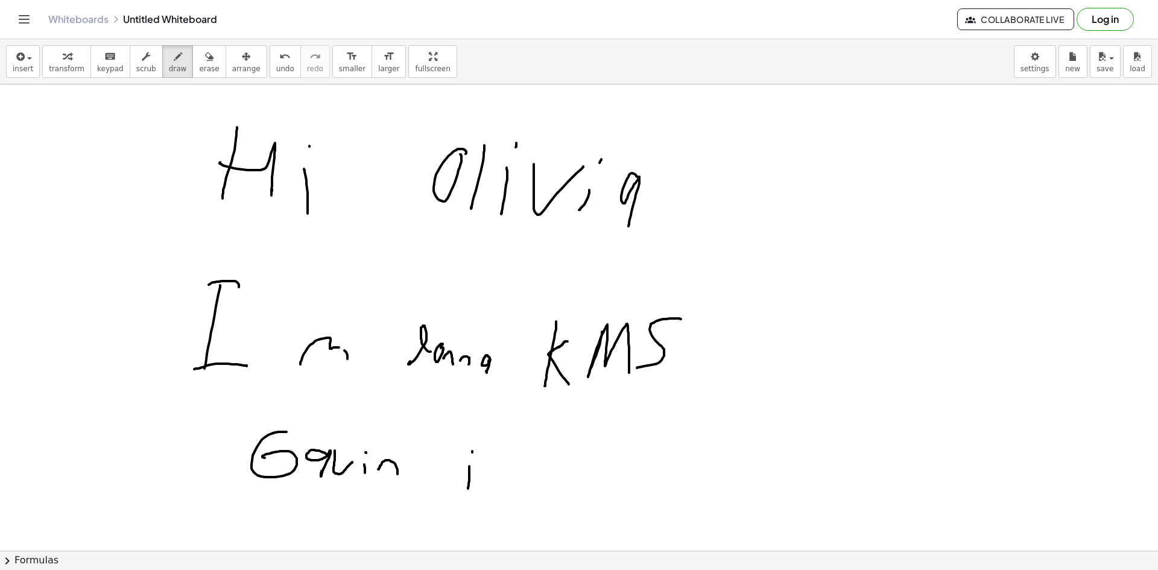
drag, startPoint x: 501, startPoint y: 453, endPoint x: 478, endPoint y: 482, distance: 37.3
drag, startPoint x: 540, startPoint y: 487, endPoint x: 582, endPoint y: 480, distance: 42.7
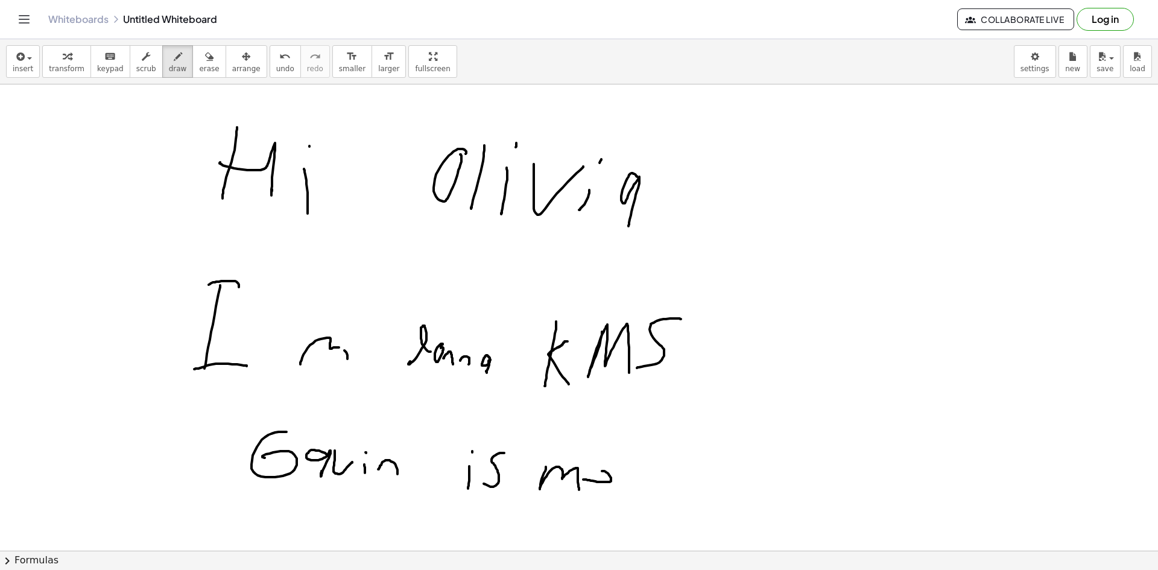
drag, startPoint x: 611, startPoint y: 481, endPoint x: 616, endPoint y: 488, distance: 8.7
drag
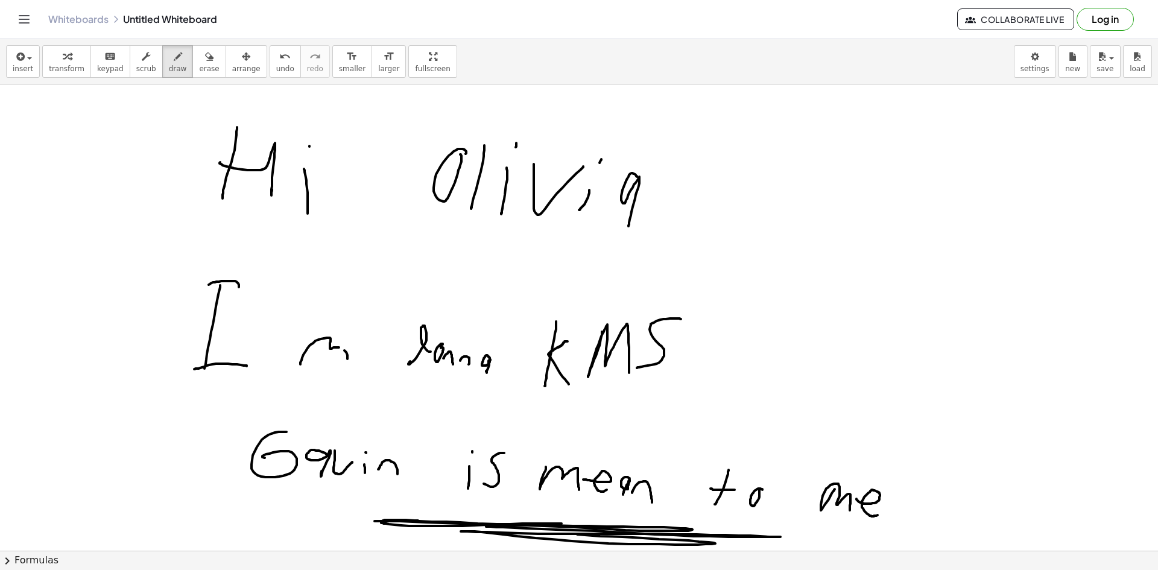
click at [205, 63] on icon "button" at bounding box center [209, 56] width 8 height 14
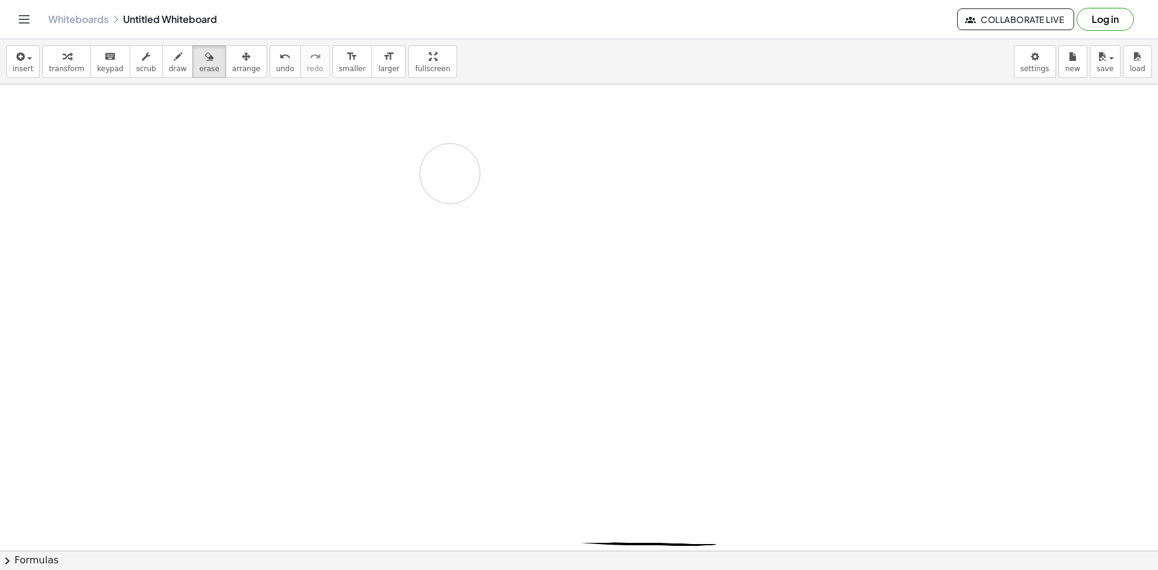
click at [174, 57] on icon "button" at bounding box center [178, 56] width 8 height 14
click at [19, 54] on icon "button" at bounding box center [19, 56] width 11 height 14
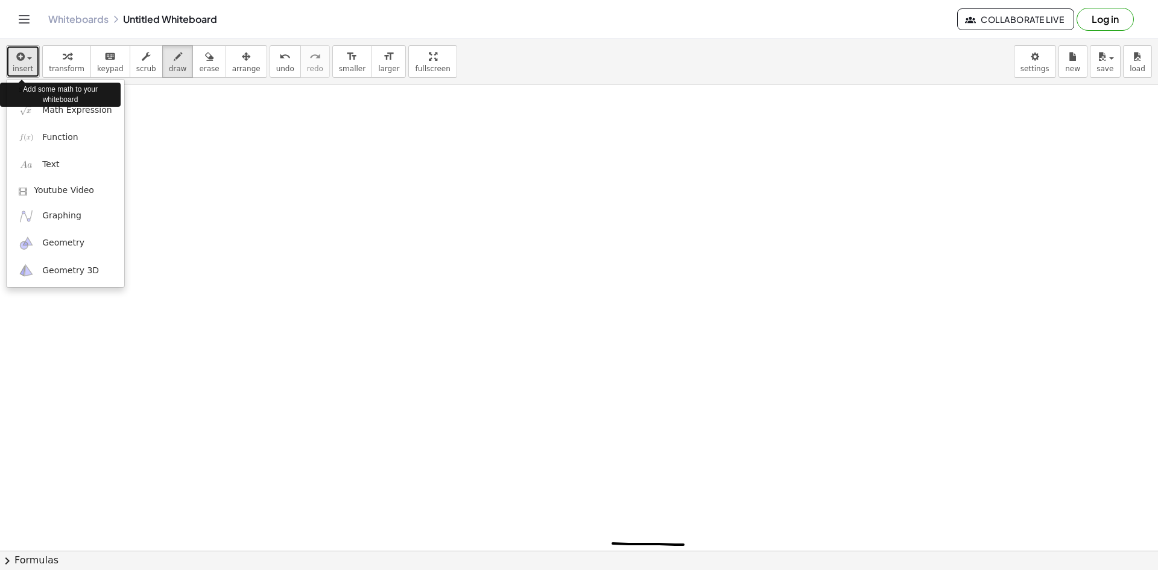
click at [19, 54] on icon "button" at bounding box center [19, 56] width 11 height 14
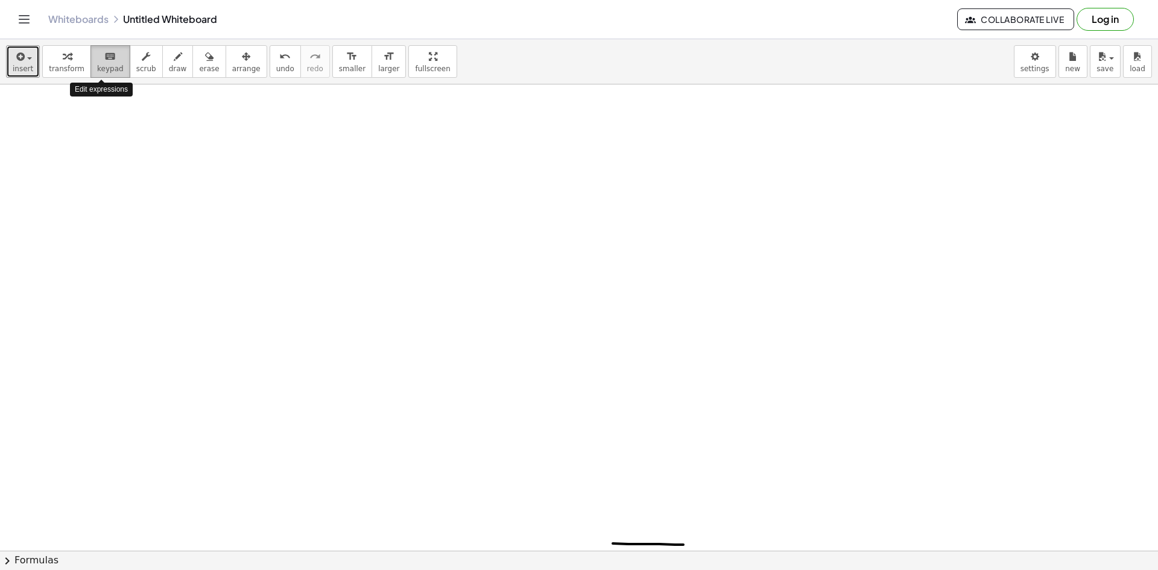
click at [113, 69] on span "keypad" at bounding box center [110, 69] width 27 height 8
click at [148, 62] on button "scrub" at bounding box center [146, 61] width 33 height 33
click at [192, 58] on button "erase" at bounding box center [208, 61] width 33 height 33
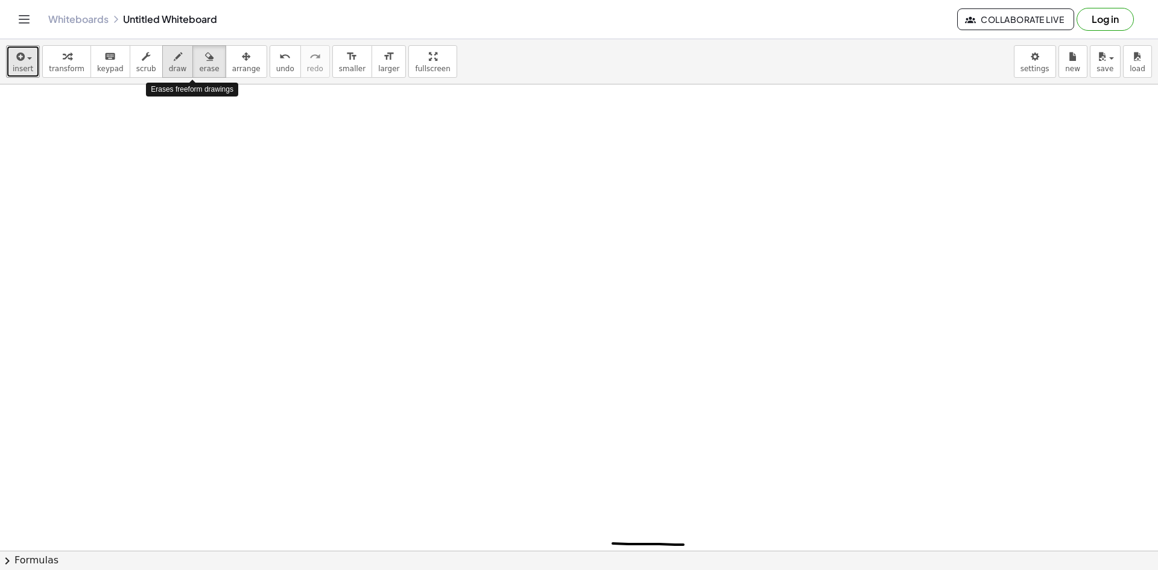
click at [169, 65] on span "draw" at bounding box center [178, 69] width 18 height 8
click at [170, 65] on span "draw" at bounding box center [178, 69] width 18 height 8
